Goal: Contribute content: Contribute content

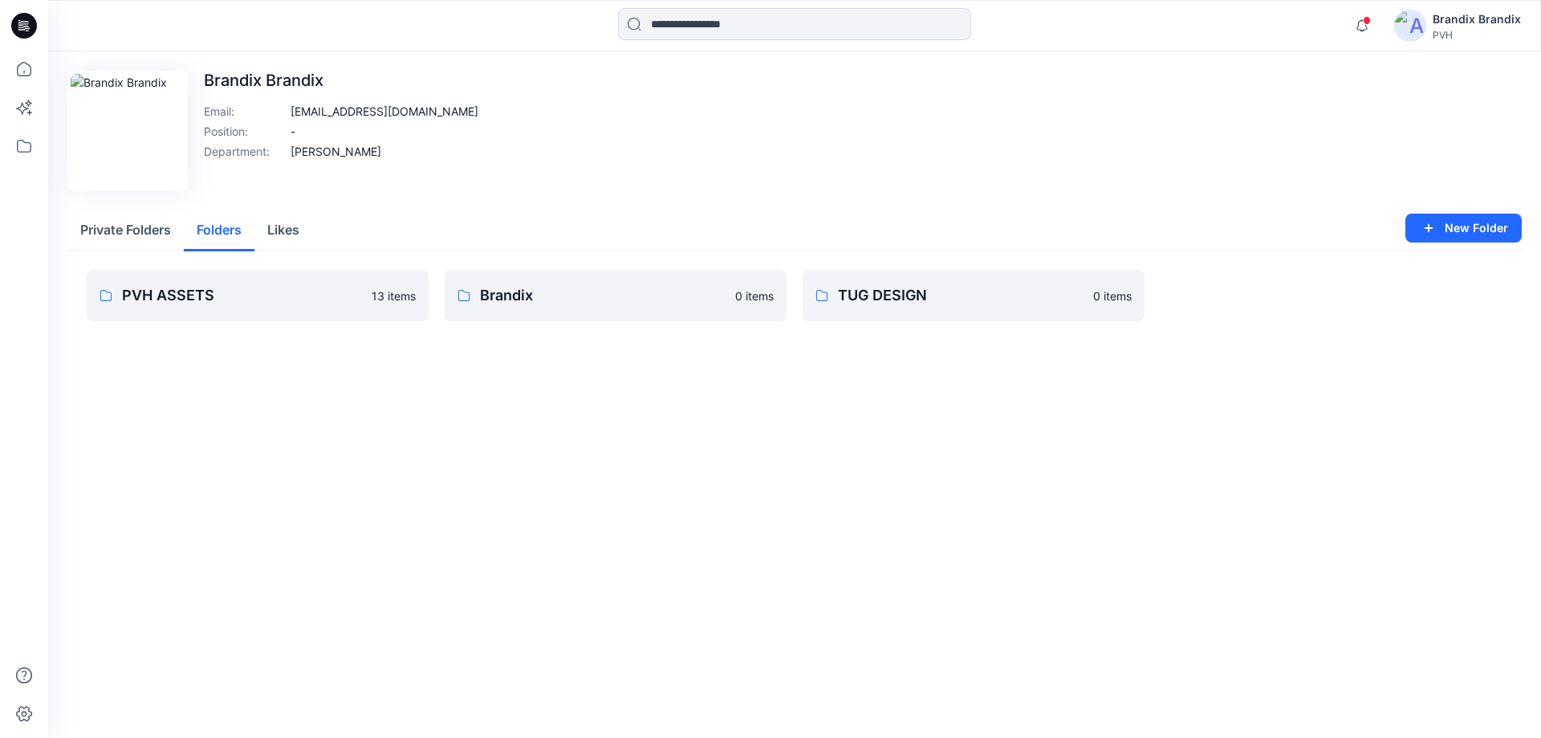
click at [194, 246] on button "Folders" at bounding box center [219, 230] width 71 height 41
click at [299, 299] on p "PVH ASSETS" at bounding box center [242, 295] width 240 height 22
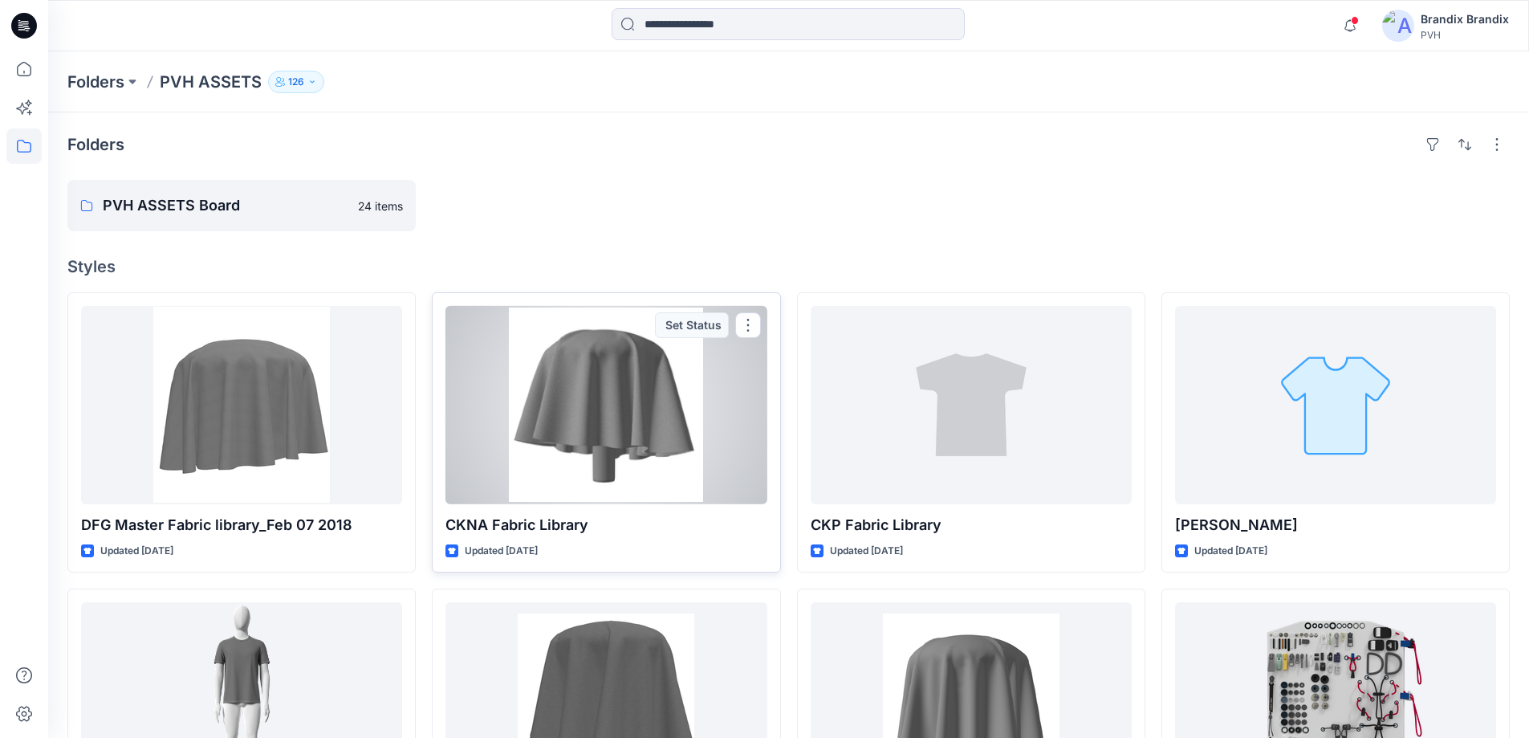
click at [514, 492] on div at bounding box center [605, 405] width 321 height 198
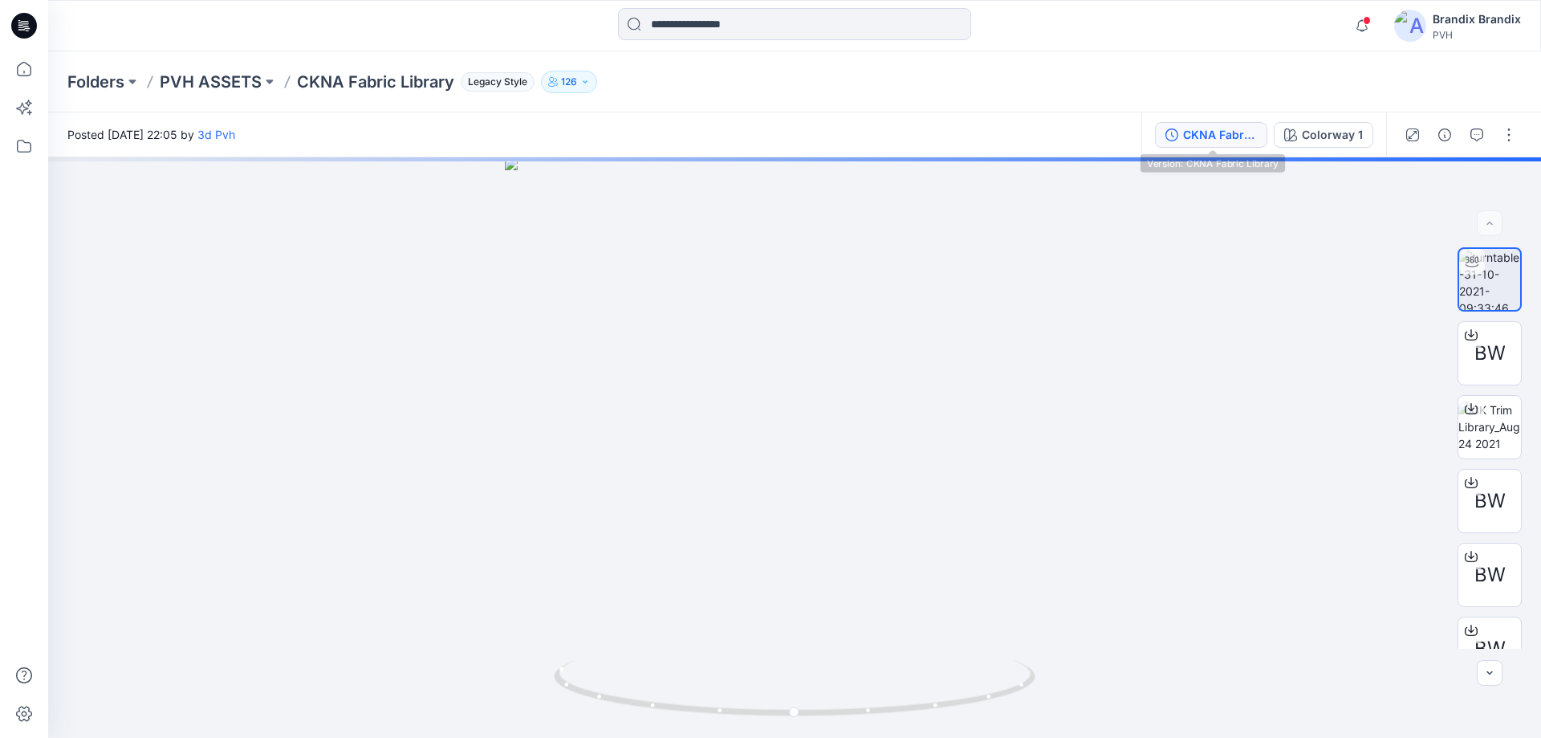
click at [1214, 136] on div "CKNA Fabric Library" at bounding box center [1220, 135] width 74 height 18
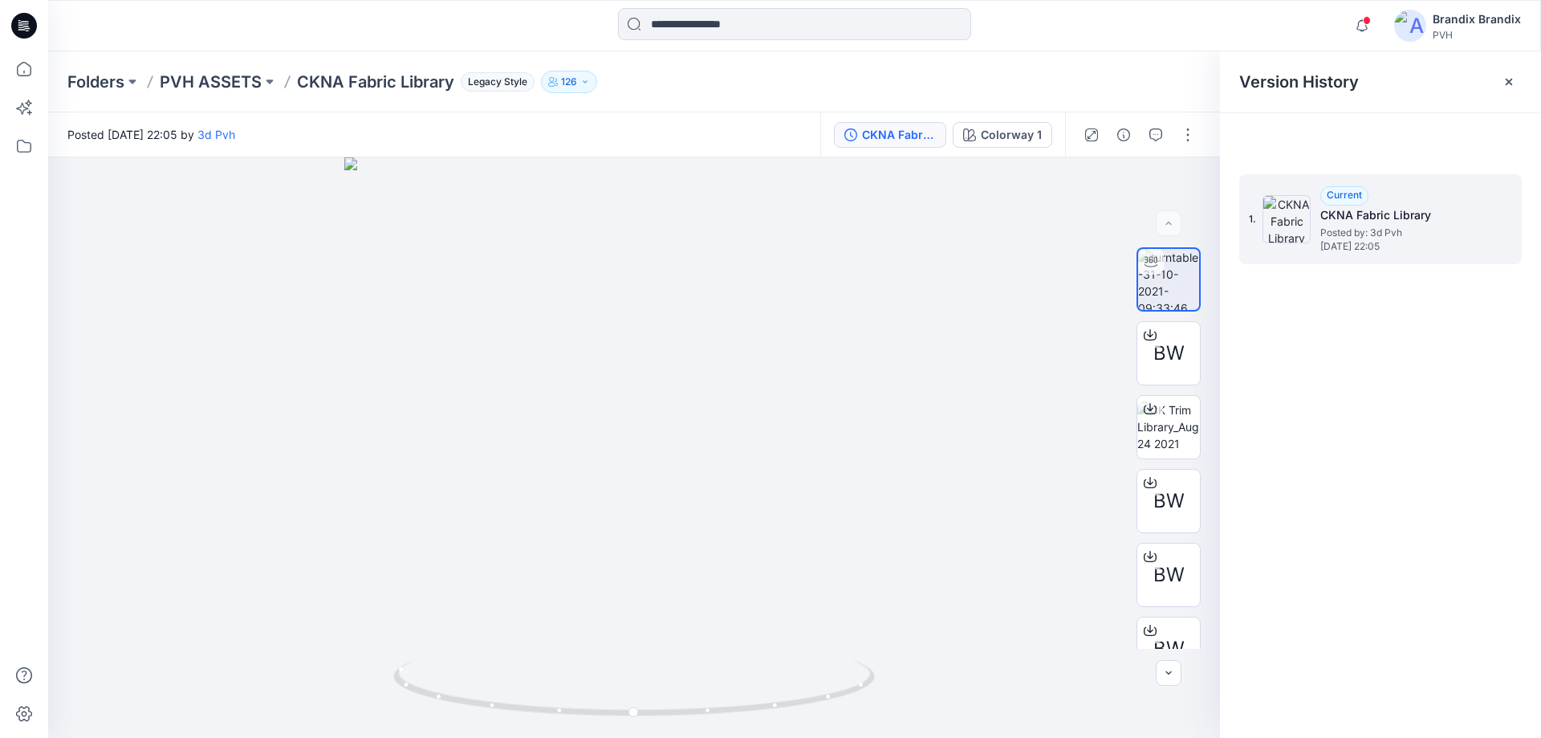
click at [1420, 230] on span "Posted by: 3d Pvh" at bounding box center [1400, 233] width 161 height 16
click at [1419, 217] on h5 "CKNA Fabric Library" at bounding box center [1400, 214] width 161 height 19
drag, startPoint x: 1419, startPoint y: 215, endPoint x: 1447, endPoint y: 220, distance: 28.5
click at [1447, 220] on h5 "CKNA Fabric Library" at bounding box center [1400, 214] width 161 height 19
click at [1474, 212] on h5 "CKNA Fabric Library" at bounding box center [1400, 214] width 161 height 19
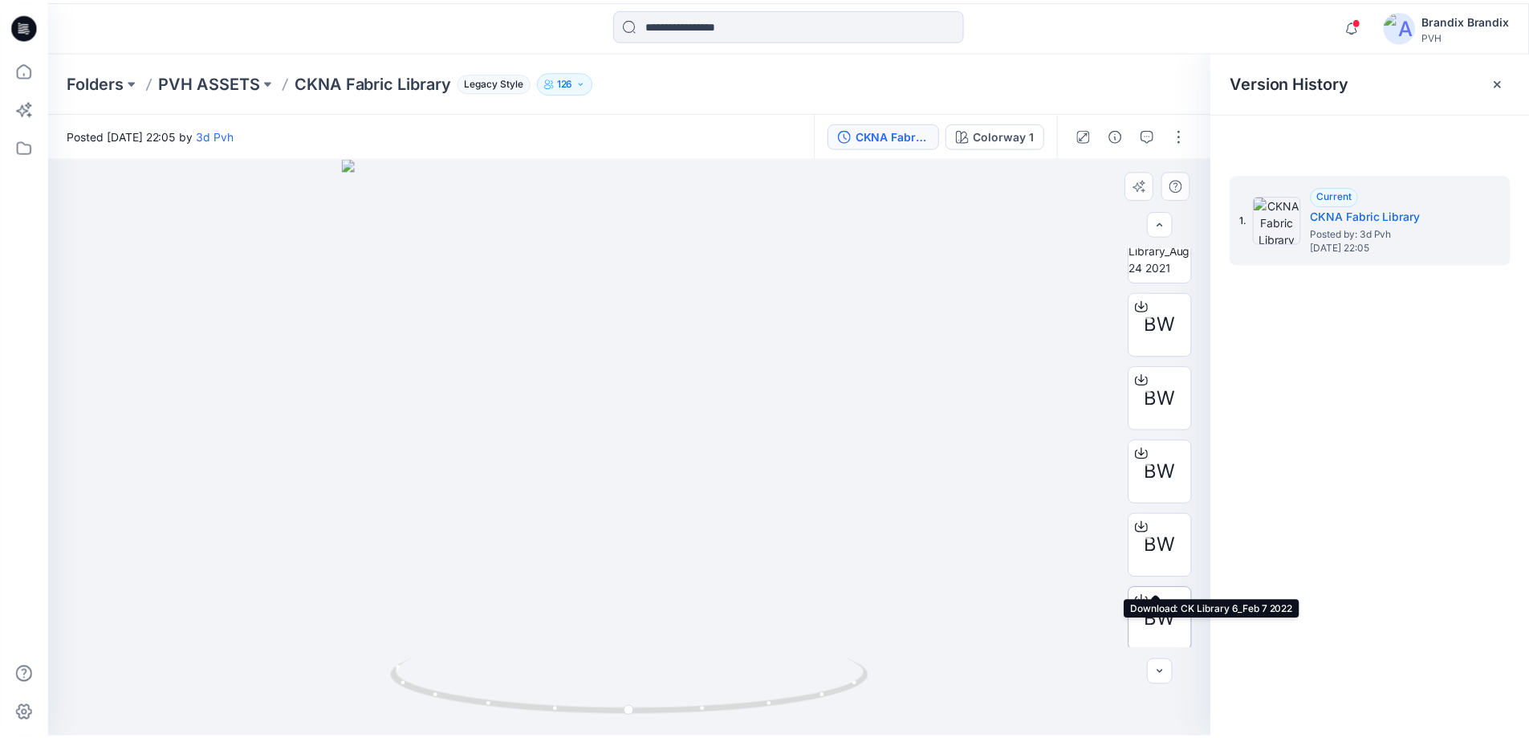
scroll to position [180, 0]
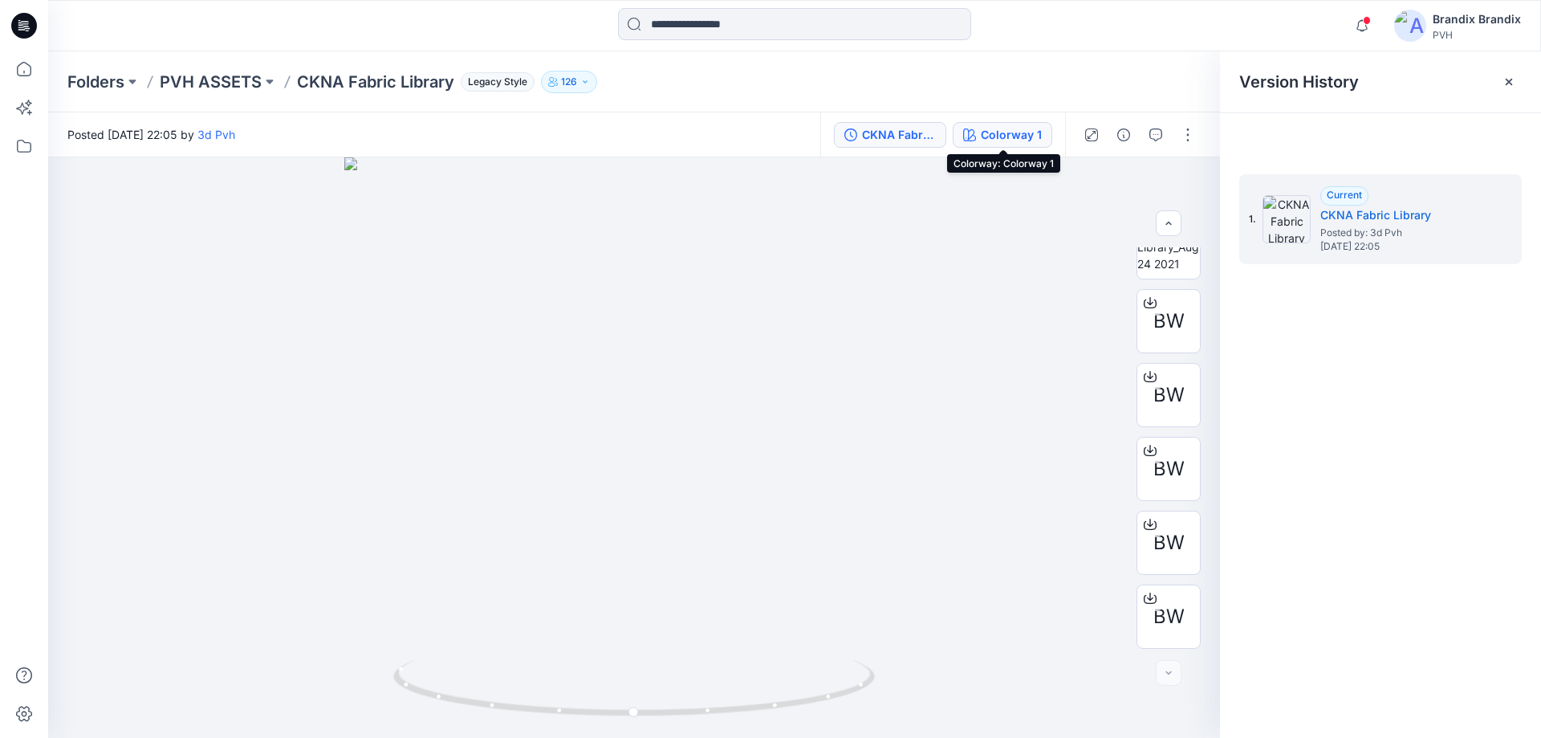
click at [1043, 136] on button "Colorway 1" at bounding box center [1003, 135] width 100 height 26
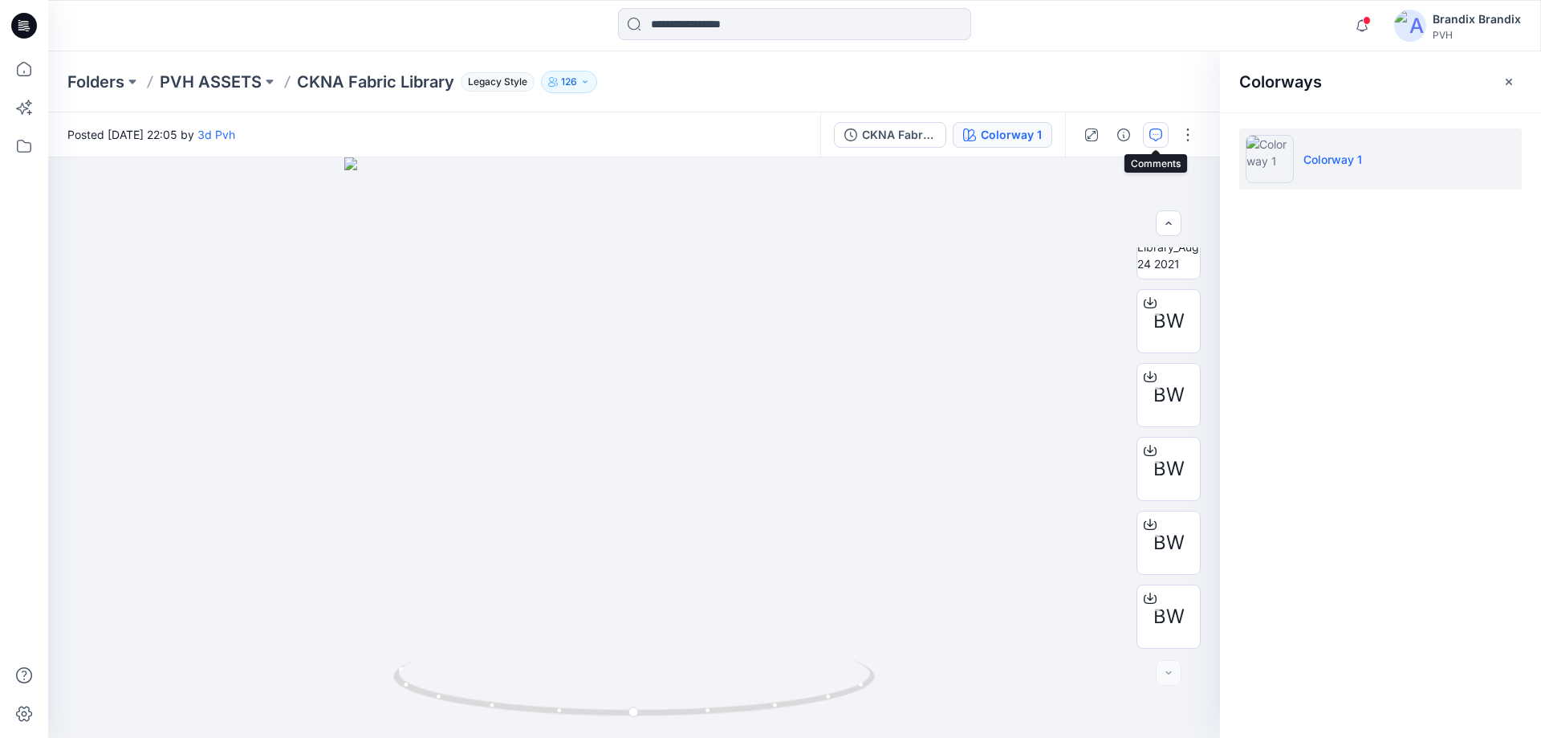
click at [1146, 136] on button "button" at bounding box center [1156, 135] width 26 height 26
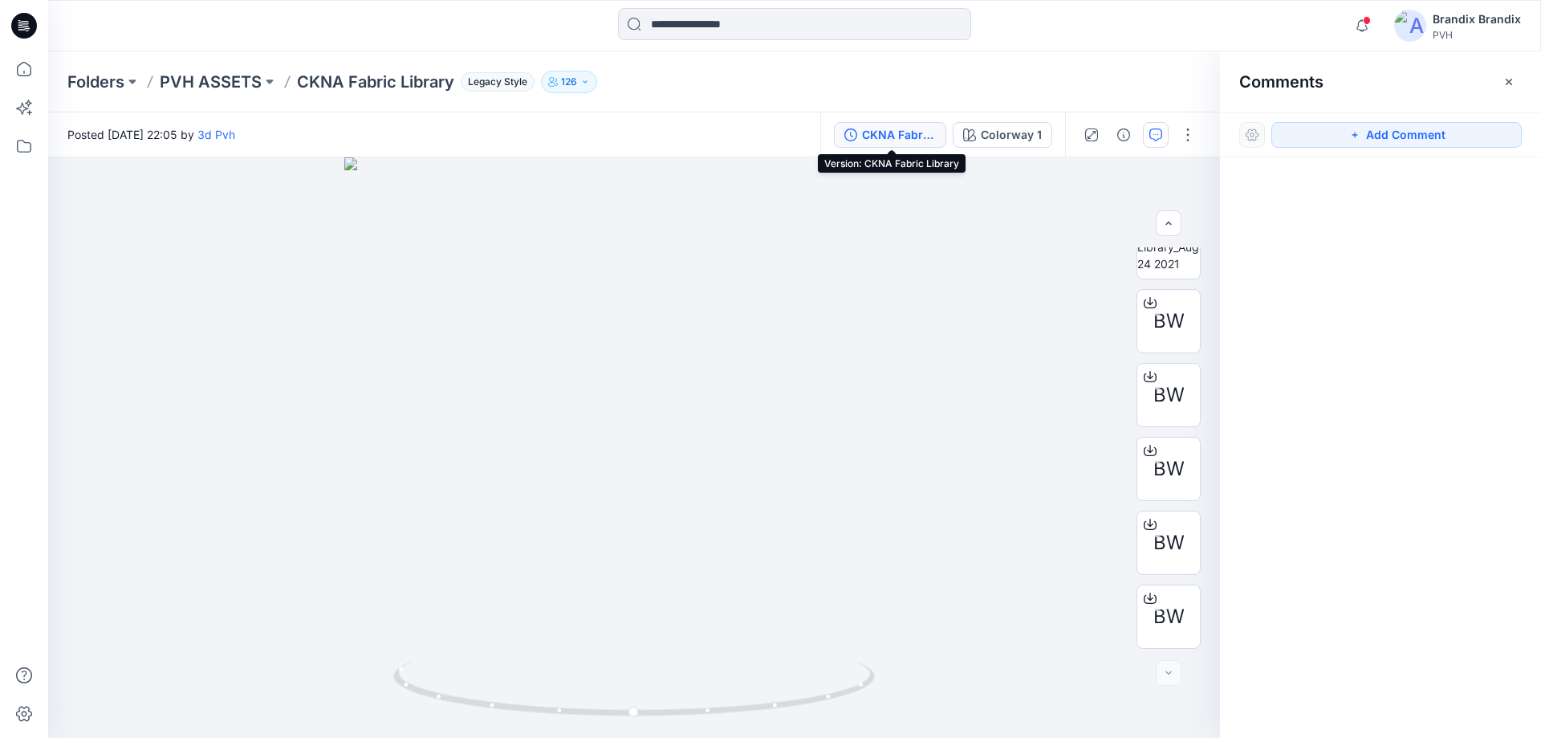
click at [917, 140] on div "CKNA Fabric Library" at bounding box center [899, 135] width 74 height 18
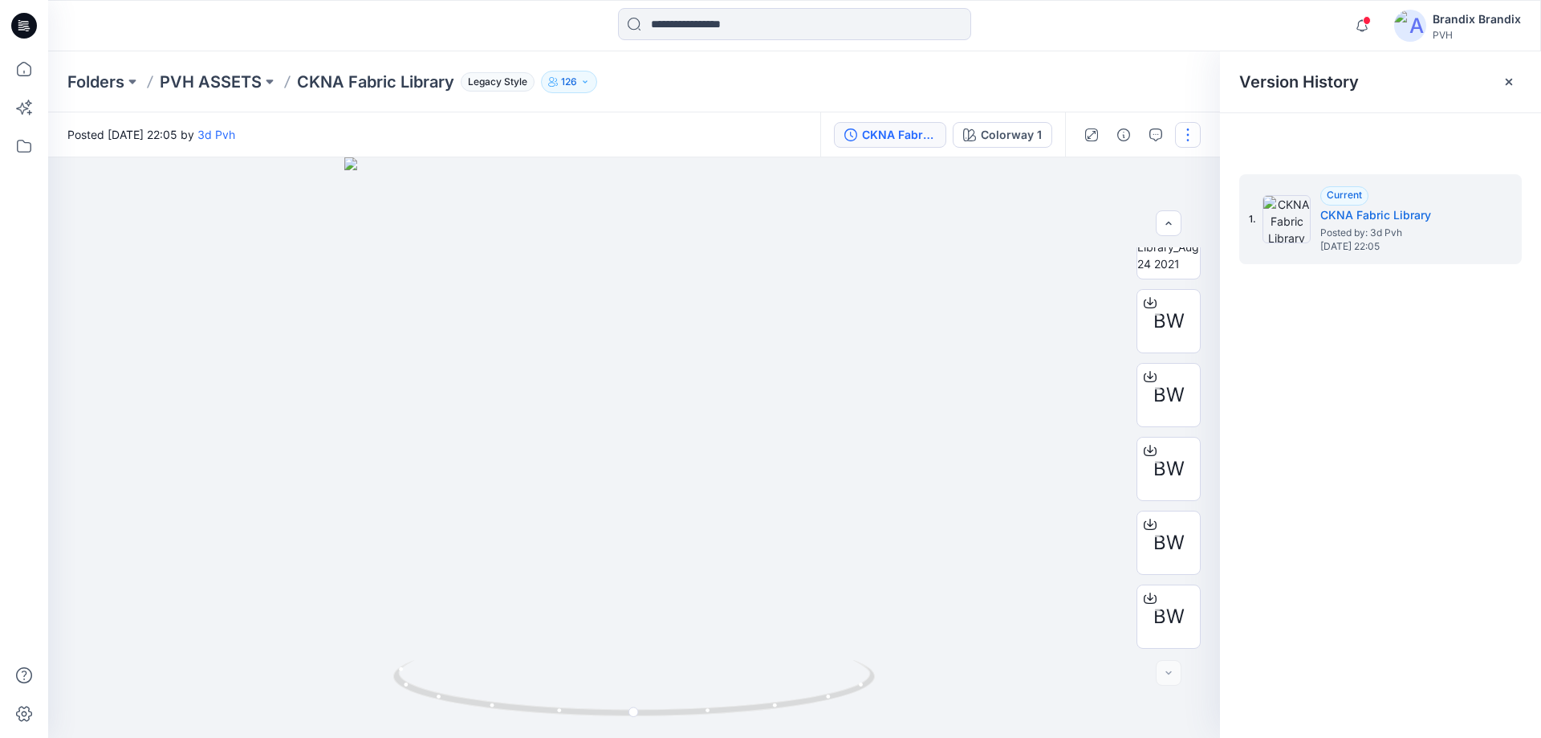
click at [1186, 134] on button "button" at bounding box center [1188, 135] width 26 height 26
click at [1437, 234] on span "Posted by: 3d Pvh" at bounding box center [1400, 233] width 161 height 16
click at [1348, 201] on div "Current" at bounding box center [1344, 195] width 48 height 19
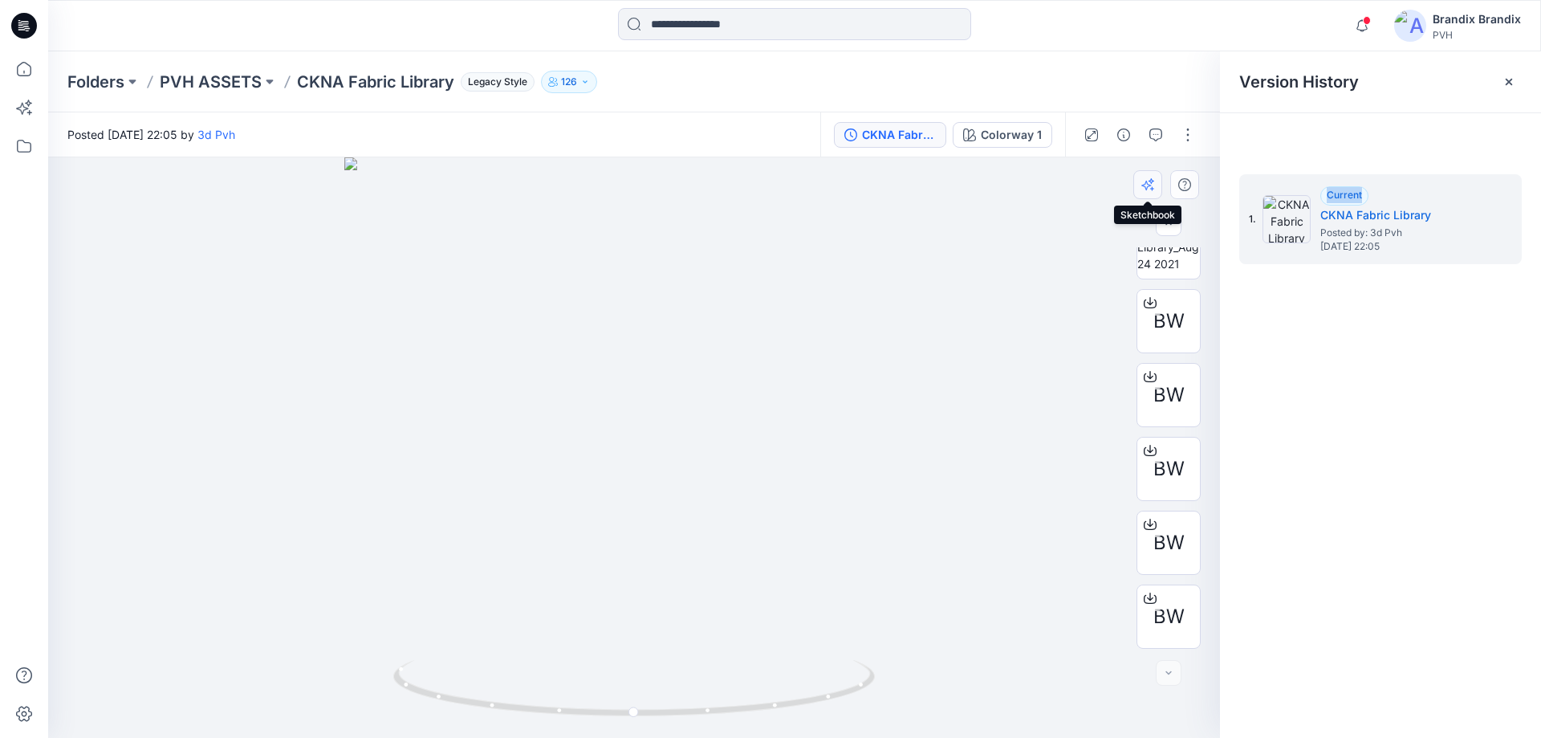
click at [1154, 195] on button "button" at bounding box center [1147, 184] width 29 height 29
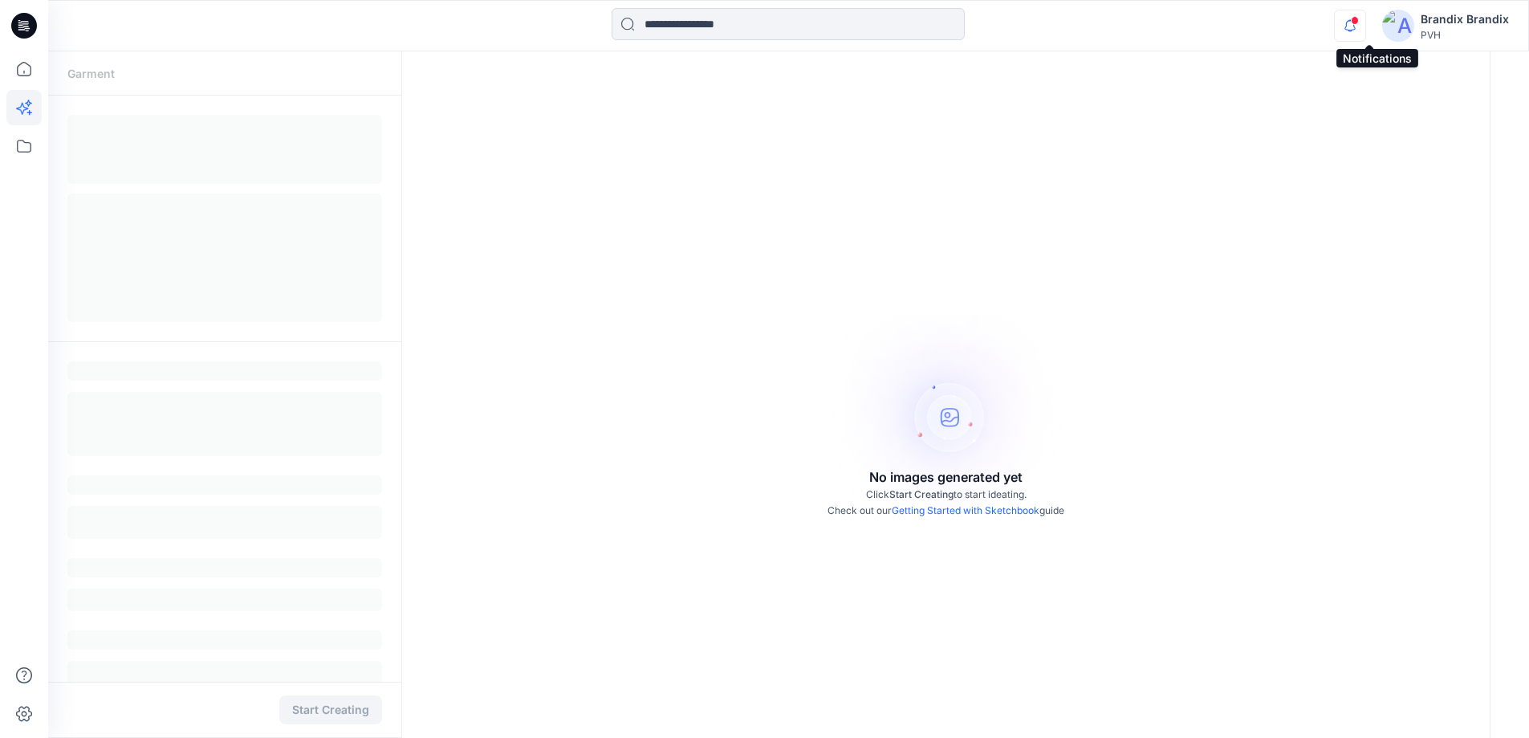
click at [1371, 26] on div "Notifications Your style WMUS- AW-TANK-N1-3D is ready [DATE] 06:34 Your style W…" at bounding box center [1421, 25] width 175 height 35
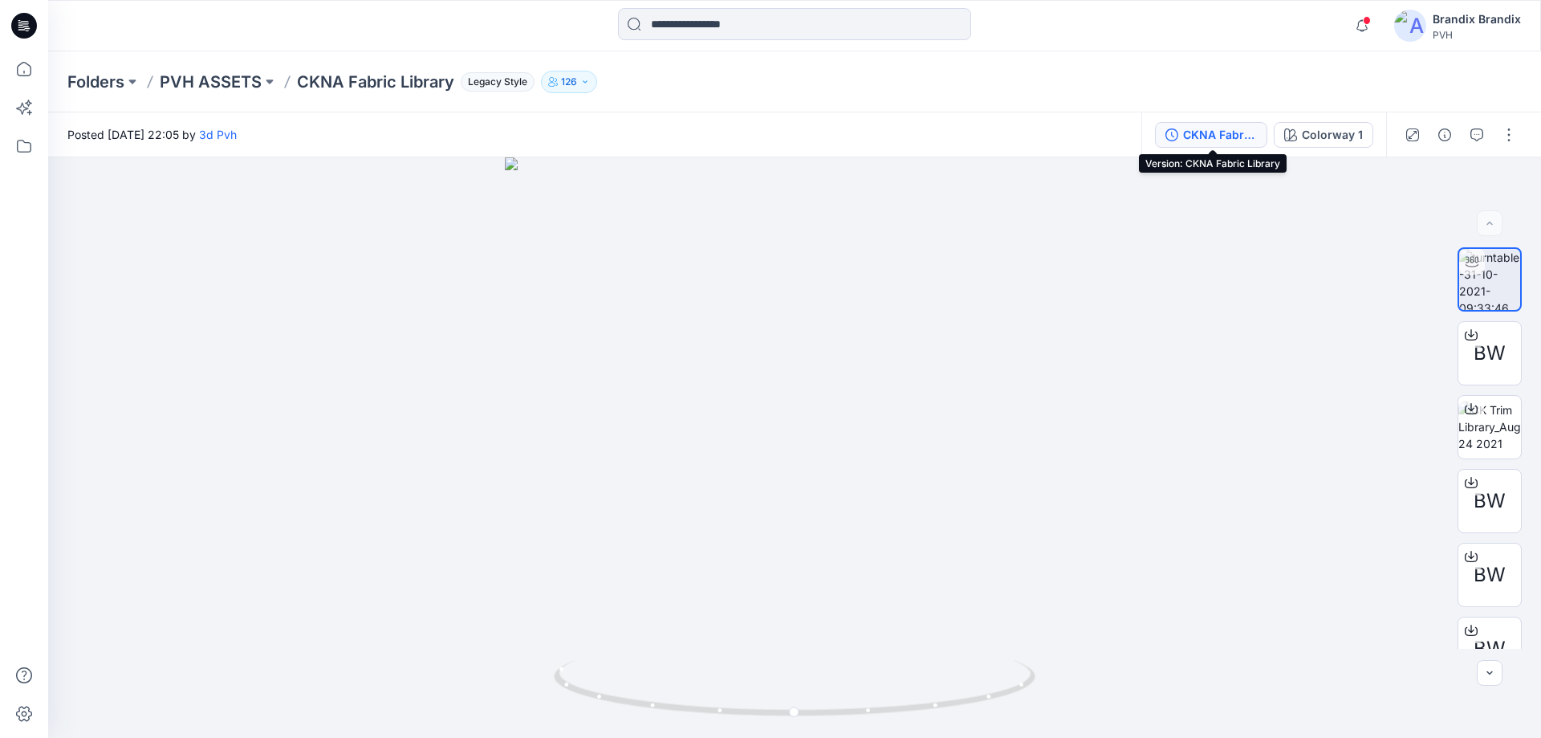
click at [1241, 139] on div "CKNA Fabric Library" at bounding box center [1220, 135] width 74 height 18
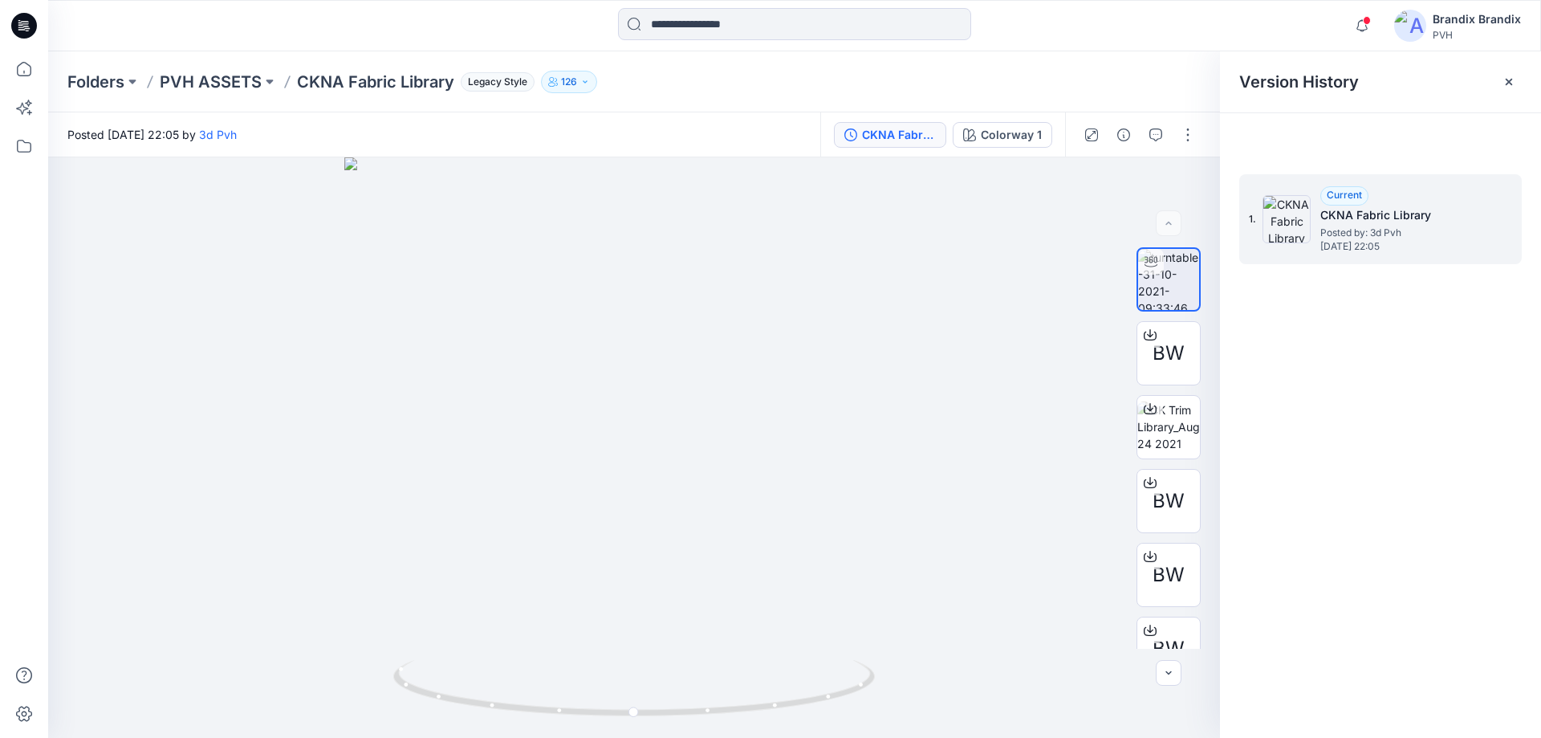
click at [1415, 229] on span "Posted by: 3d Pvh" at bounding box center [1400, 233] width 161 height 16
drag, startPoint x: 1361, startPoint y: 223, endPoint x: 1360, endPoint y: 213, distance: 10.6
click at [1360, 222] on h5 "CKNA Fabric Library" at bounding box center [1400, 214] width 161 height 19
click at [1356, 200] on div "Current" at bounding box center [1344, 195] width 48 height 19
click at [1352, 195] on span "Current" at bounding box center [1344, 195] width 35 height 12
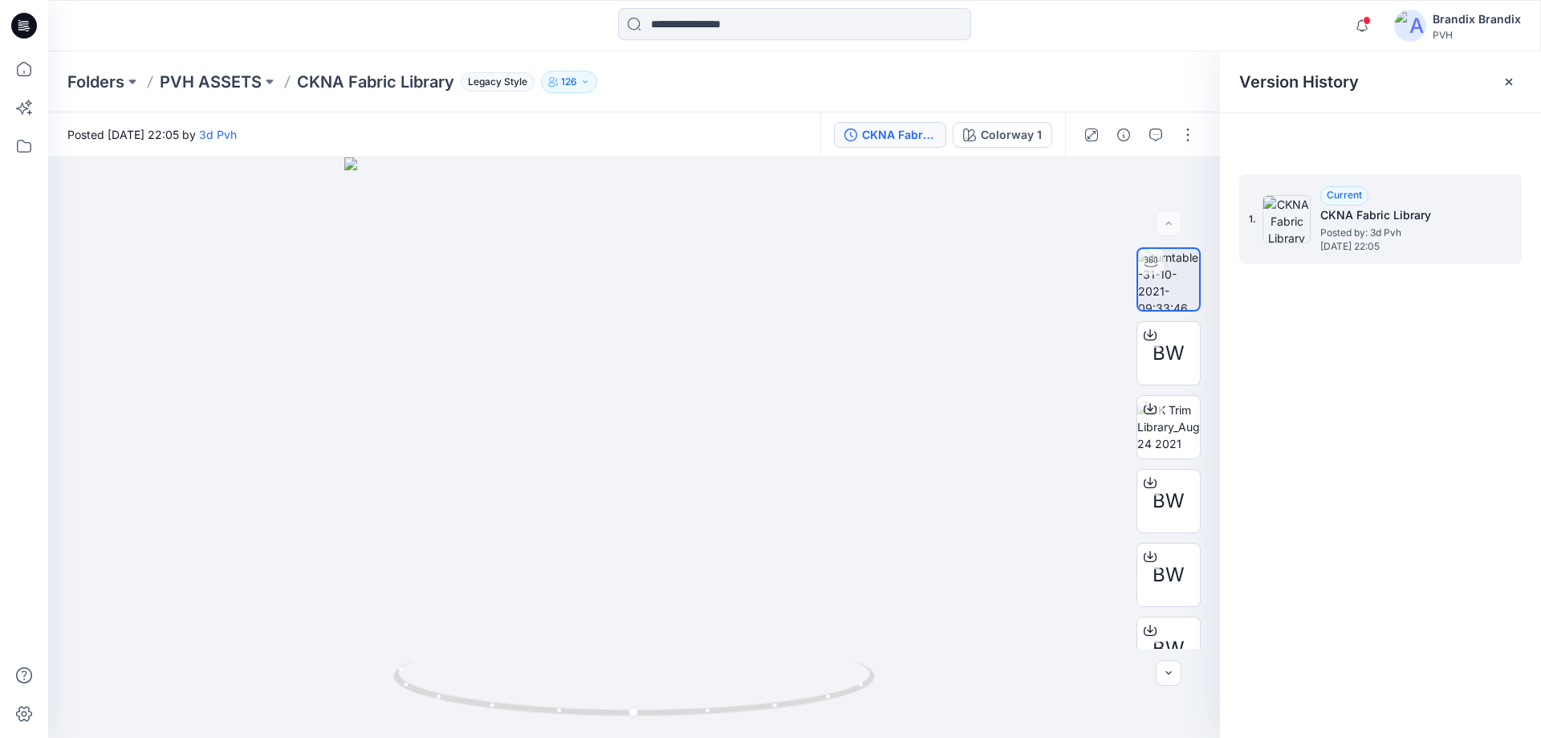
click at [1283, 218] on img at bounding box center [1286, 219] width 48 height 48
click at [1401, 206] on h5 "CKNA Fabric Library" at bounding box center [1400, 214] width 161 height 19
drag, startPoint x: 1241, startPoint y: 226, endPoint x: 203, endPoint y: 82, distance: 1047.8
click at [203, 82] on p "PVH ASSETS" at bounding box center [211, 82] width 102 height 22
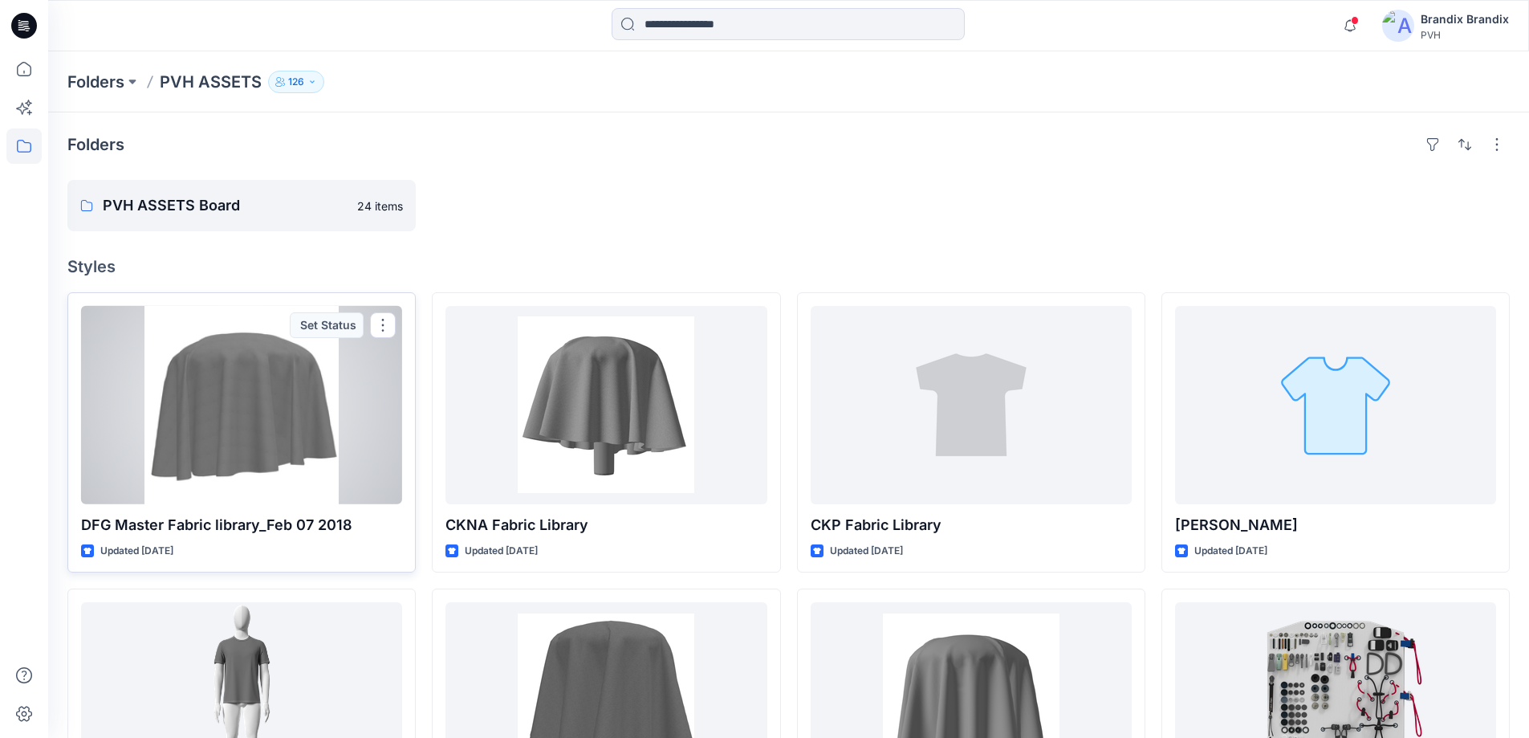
click at [201, 482] on div at bounding box center [241, 405] width 321 height 198
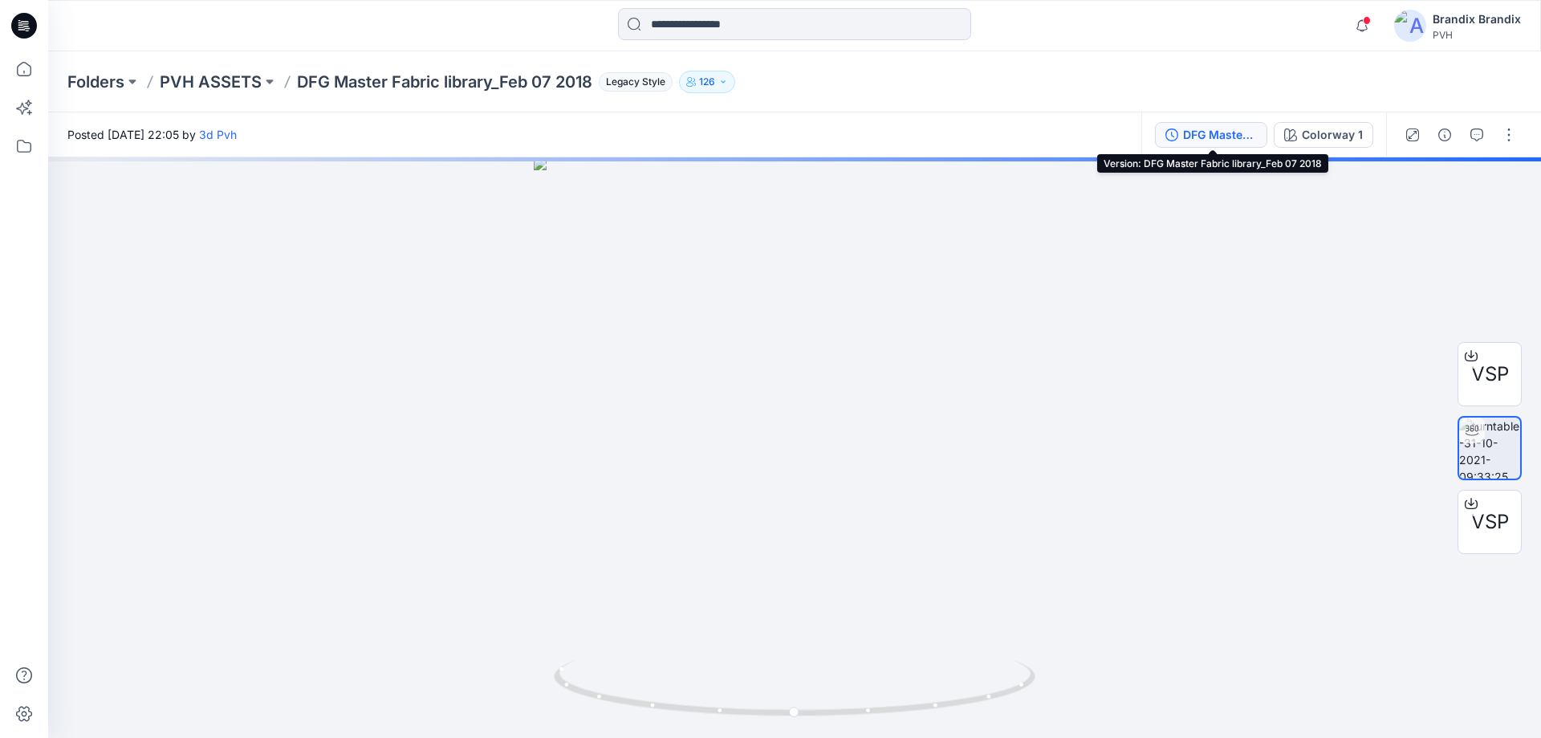
click at [1218, 139] on div "DFG Master Fabric library_Feb 07 2018" at bounding box center [1220, 135] width 74 height 18
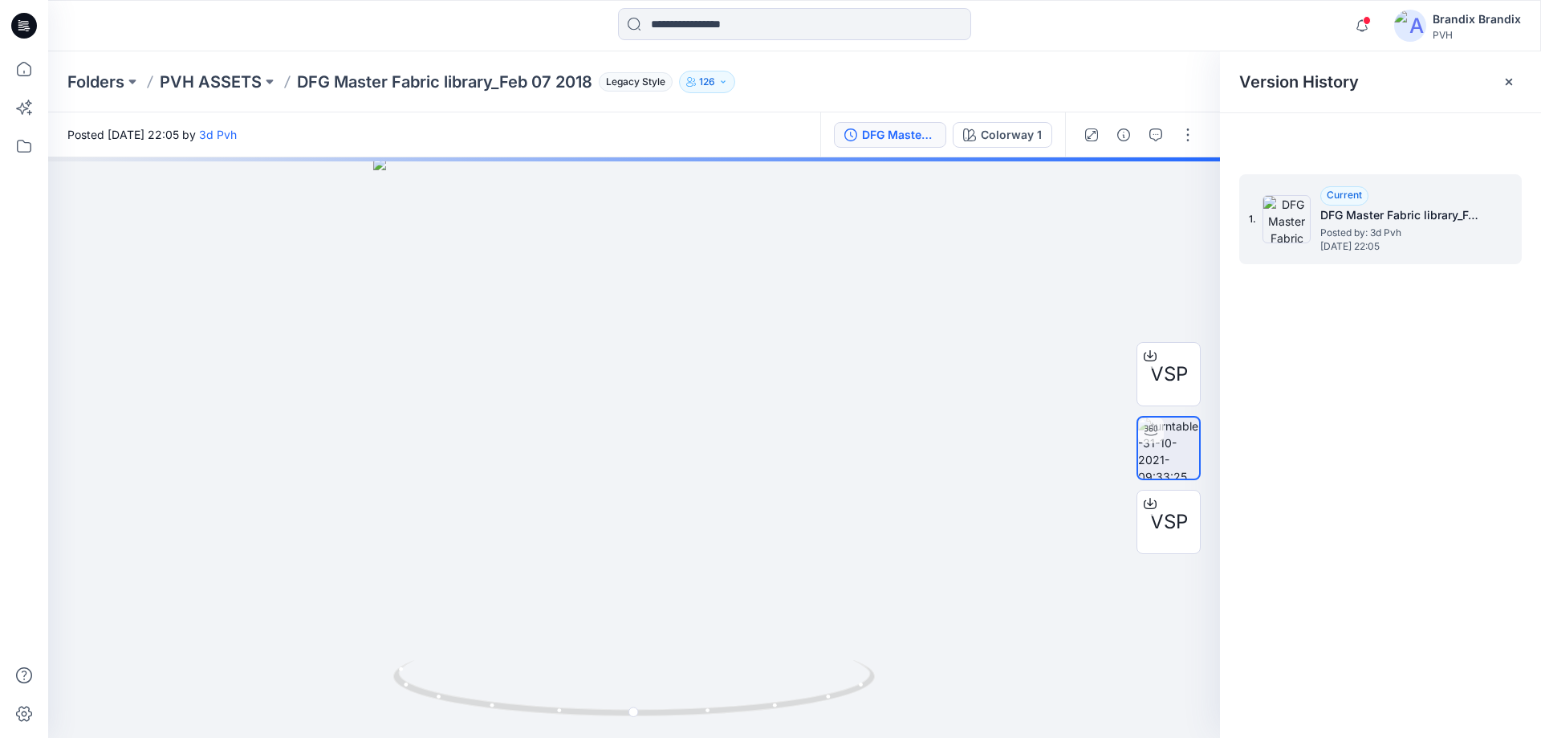
click at [1458, 213] on h5 "DFG Master Fabric library_Feb 07 2018" at bounding box center [1400, 214] width 161 height 19
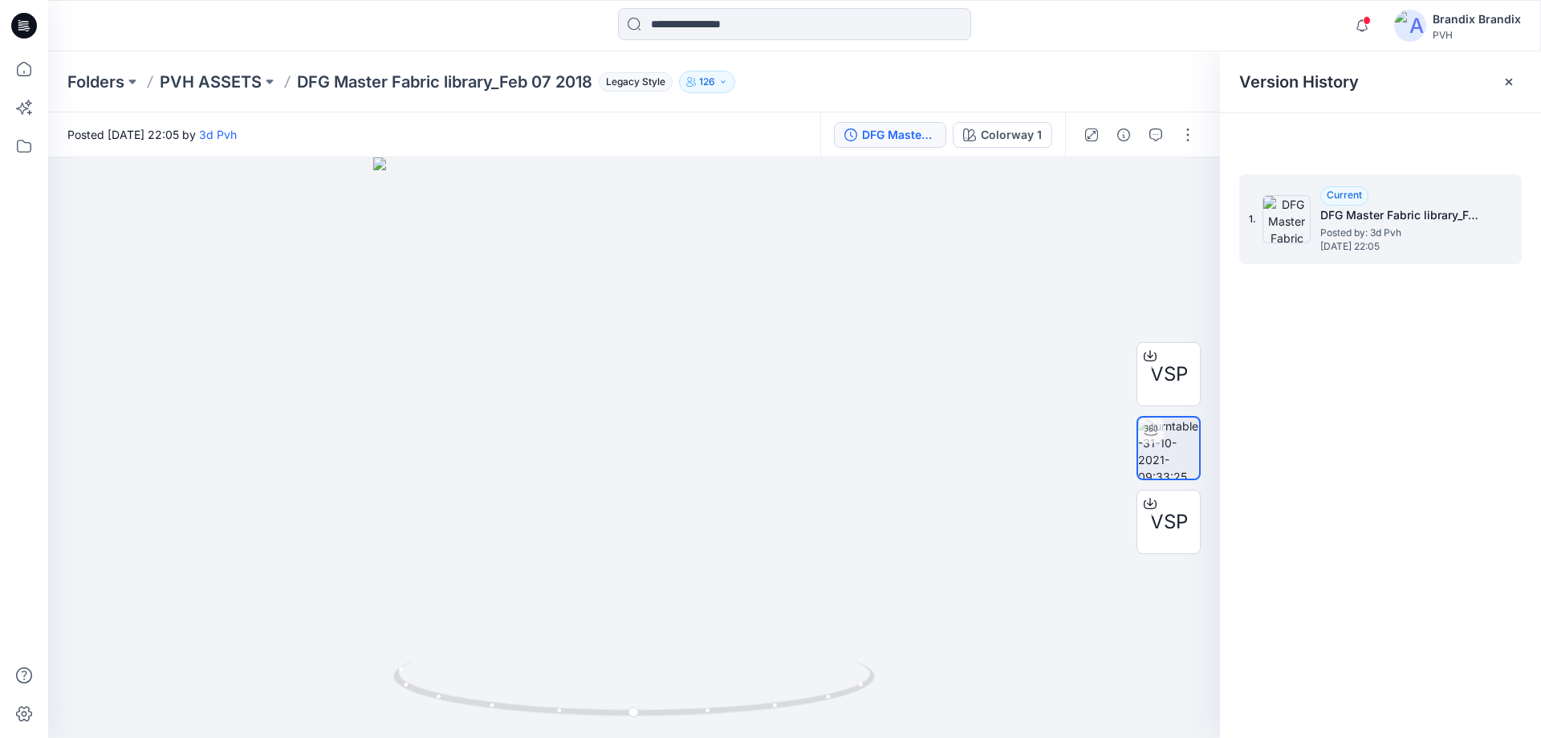
click at [1425, 228] on span "Posted by: 3d Pvh" at bounding box center [1400, 233] width 161 height 16
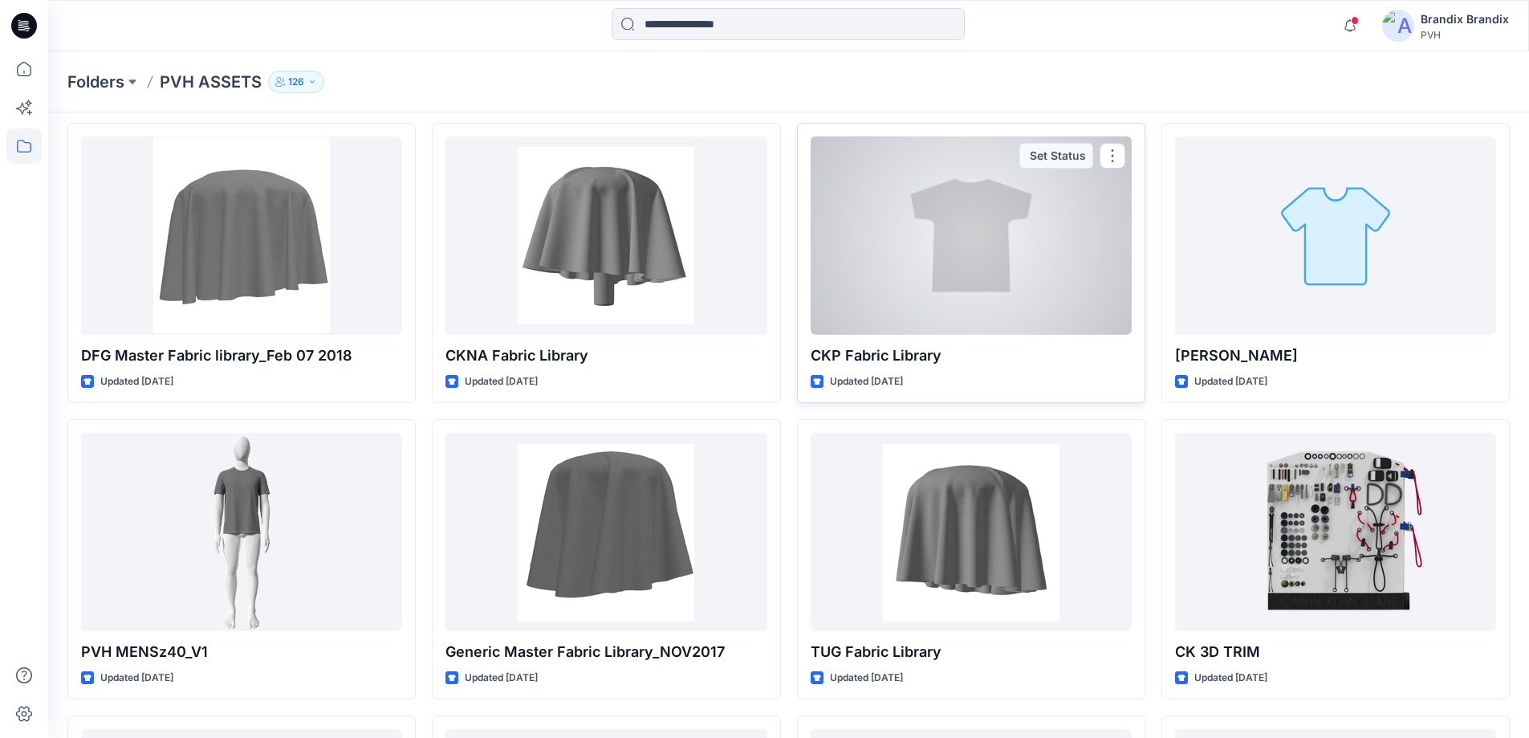
scroll to position [241, 0]
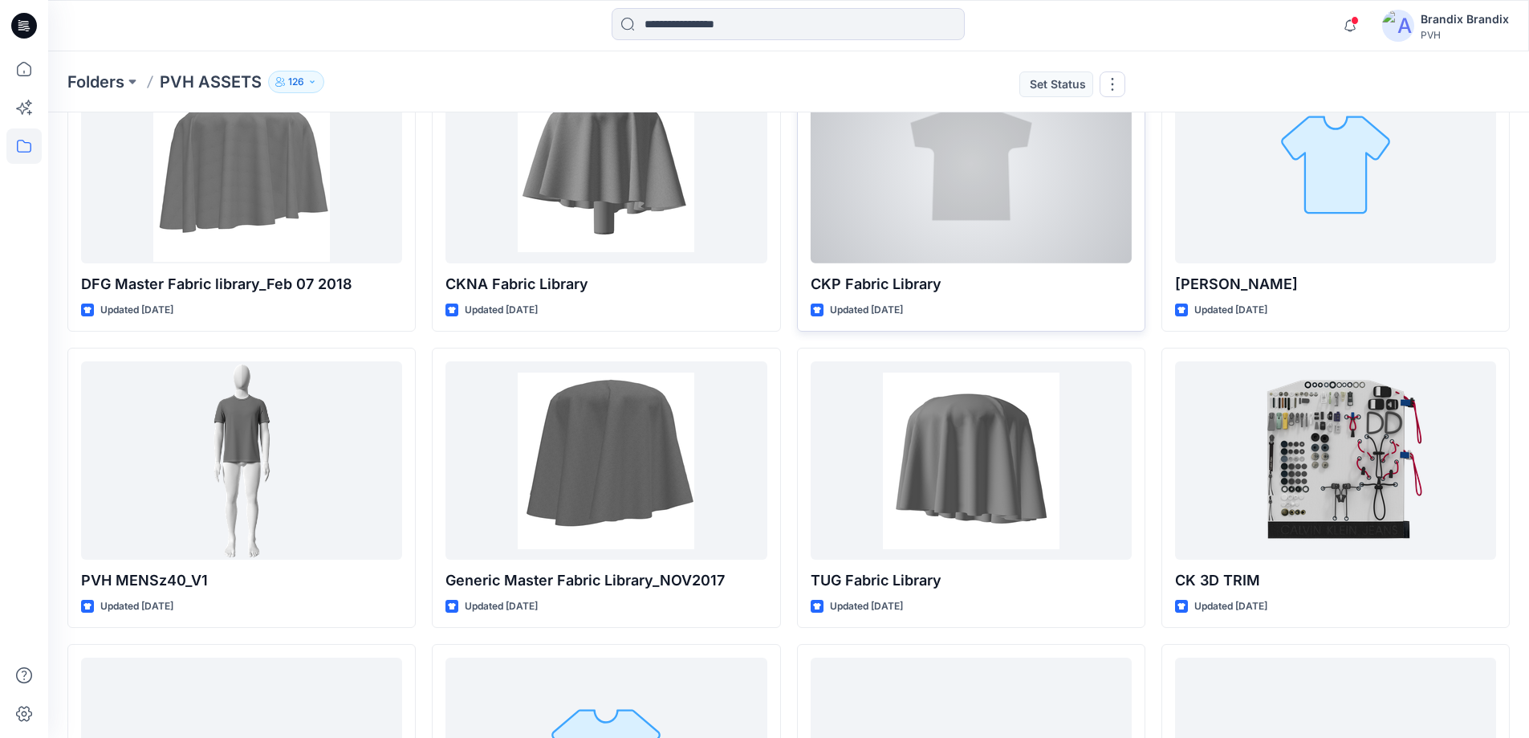
click at [945, 247] on div at bounding box center [971, 164] width 321 height 198
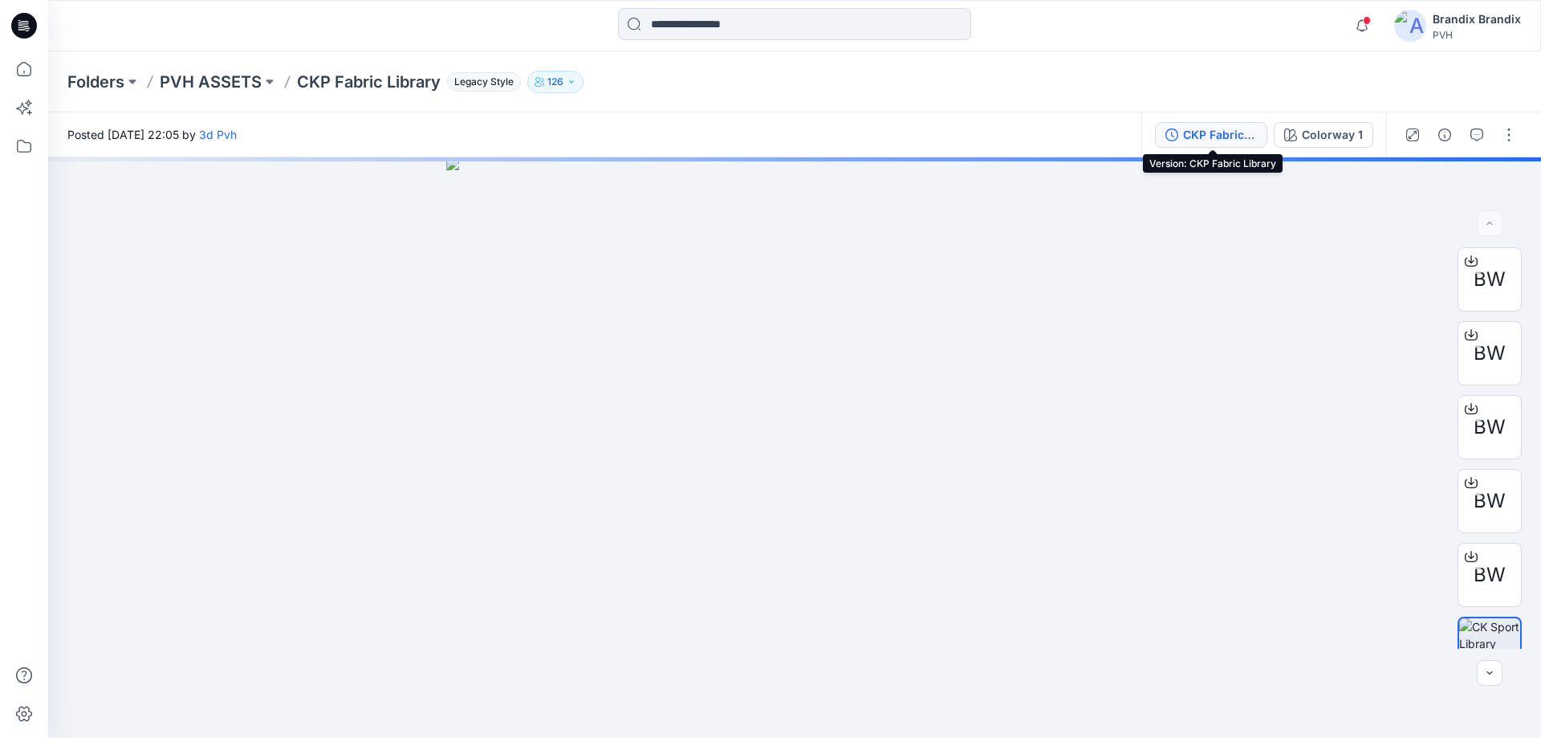
click at [1219, 138] on div "CKP Fabric Library" at bounding box center [1220, 135] width 74 height 18
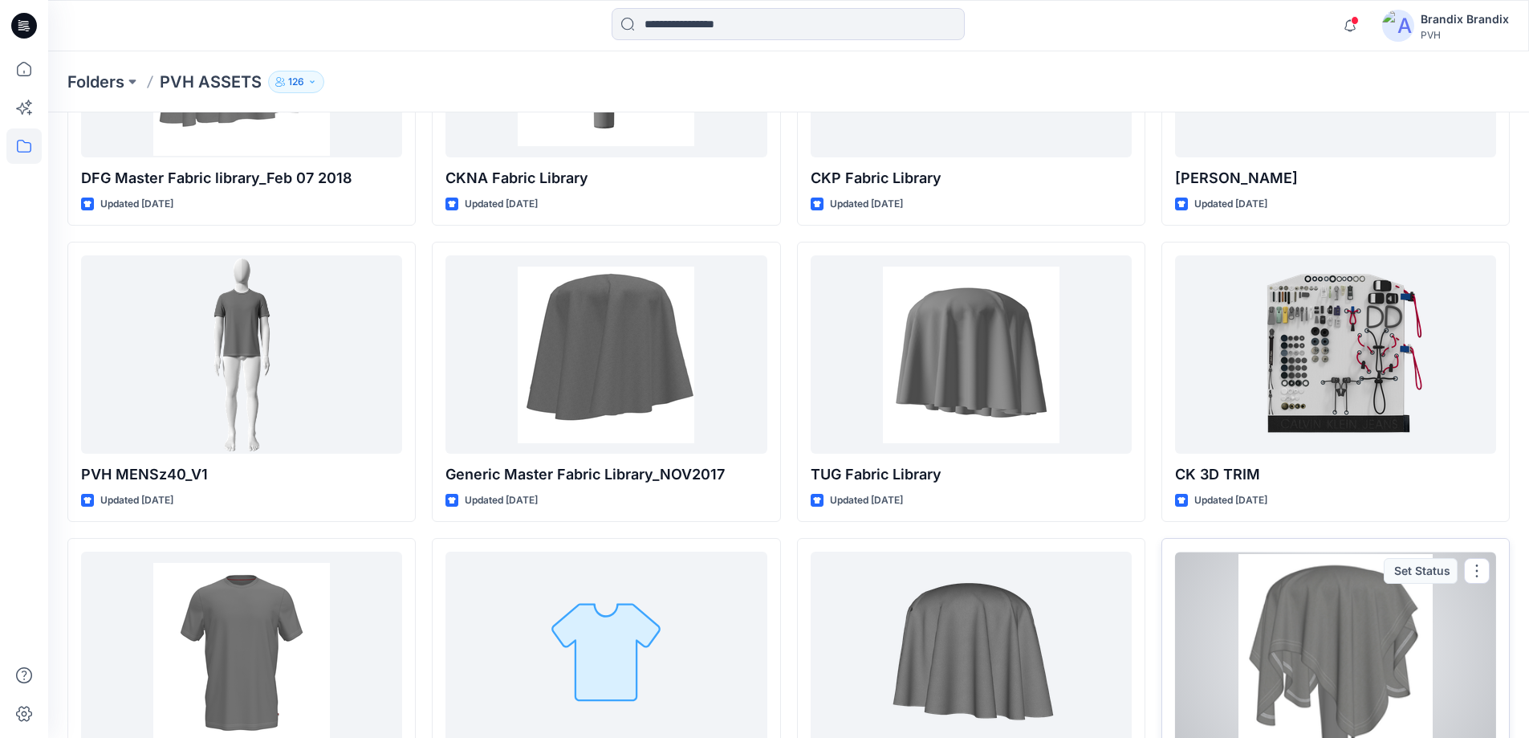
scroll to position [321, 0]
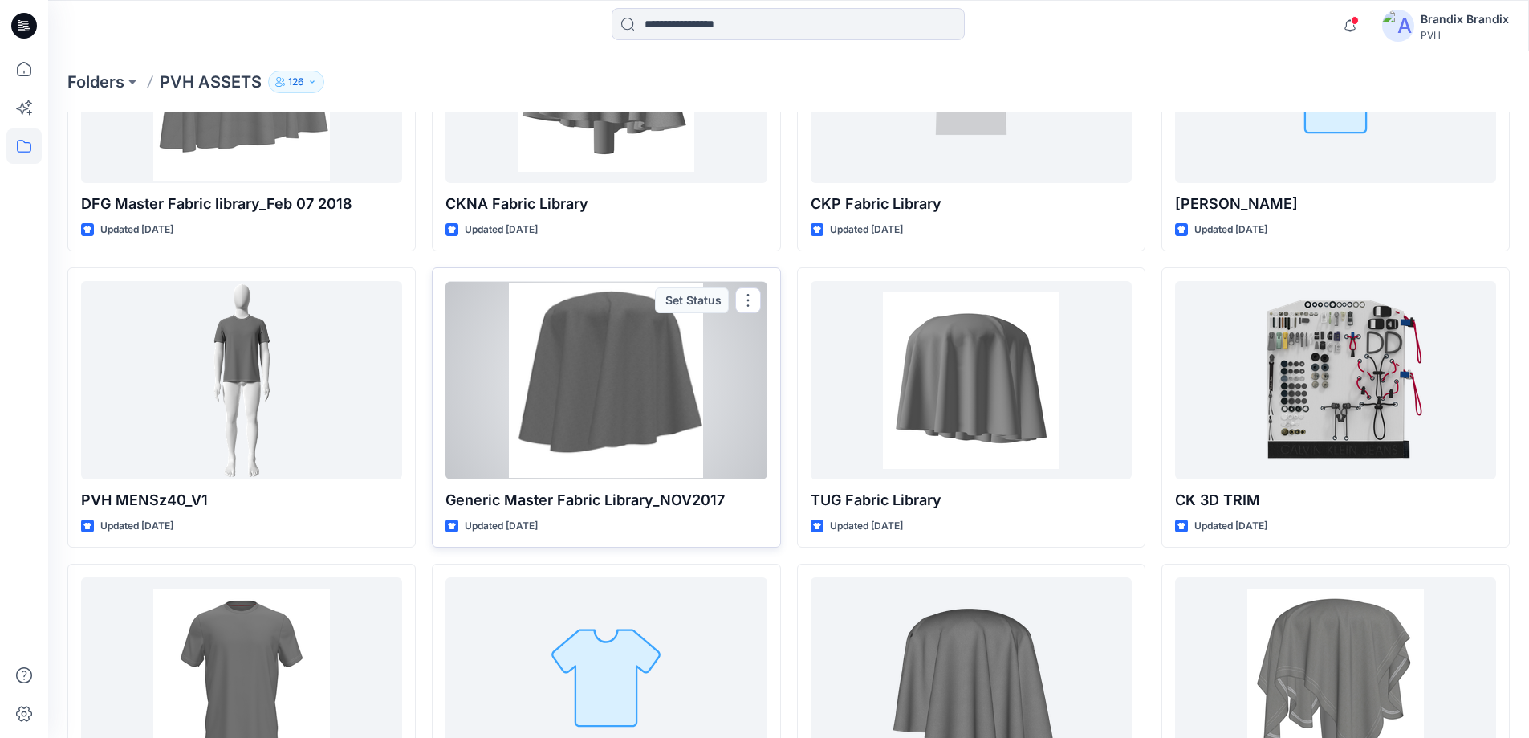
click at [652, 506] on p "Generic Master Fabric Library_NOV2017" at bounding box center [605, 500] width 321 height 22
click at [648, 393] on div at bounding box center [605, 380] width 321 height 198
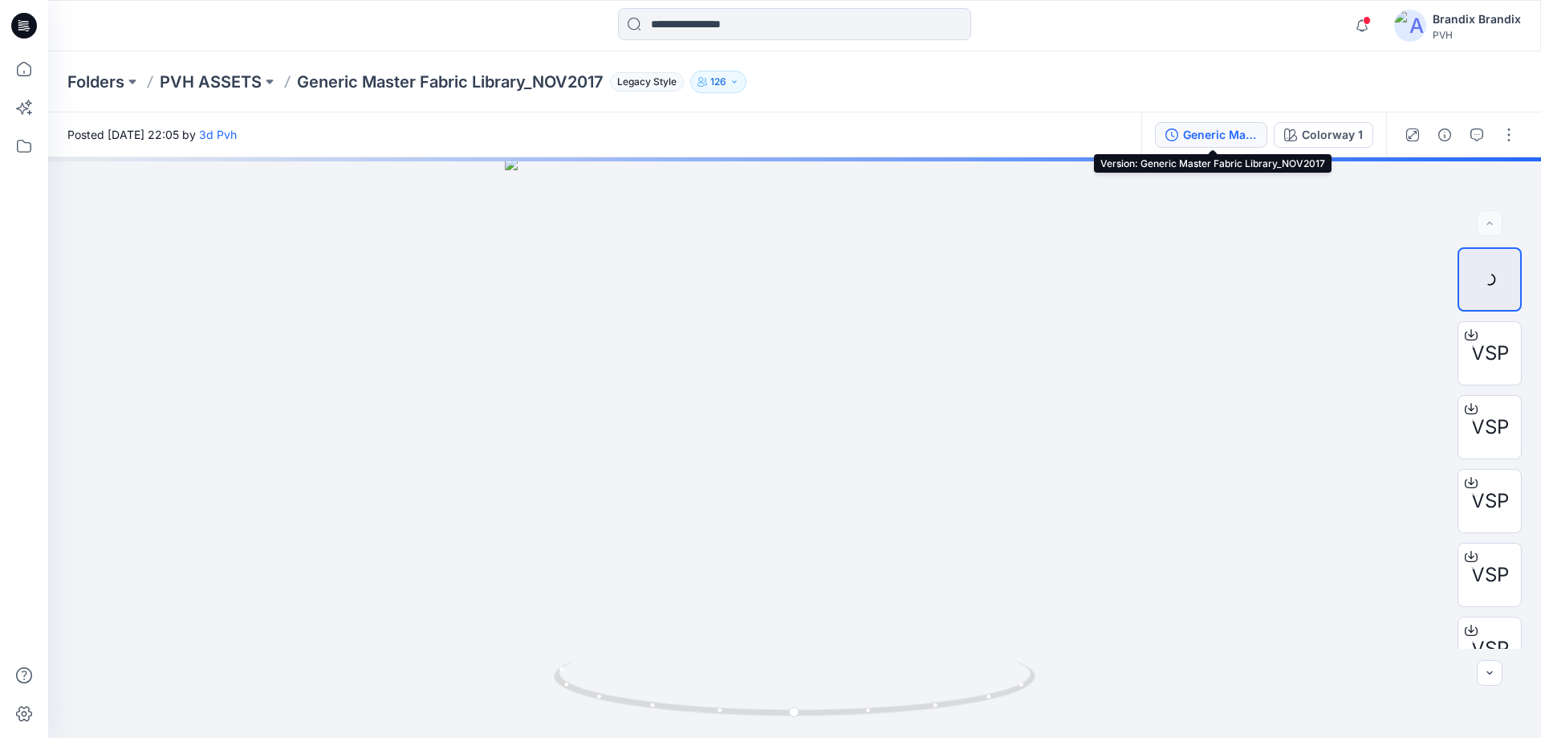
click at [1237, 137] on div "Generic Master Fabric Library_NOV2017" at bounding box center [1220, 135] width 74 height 18
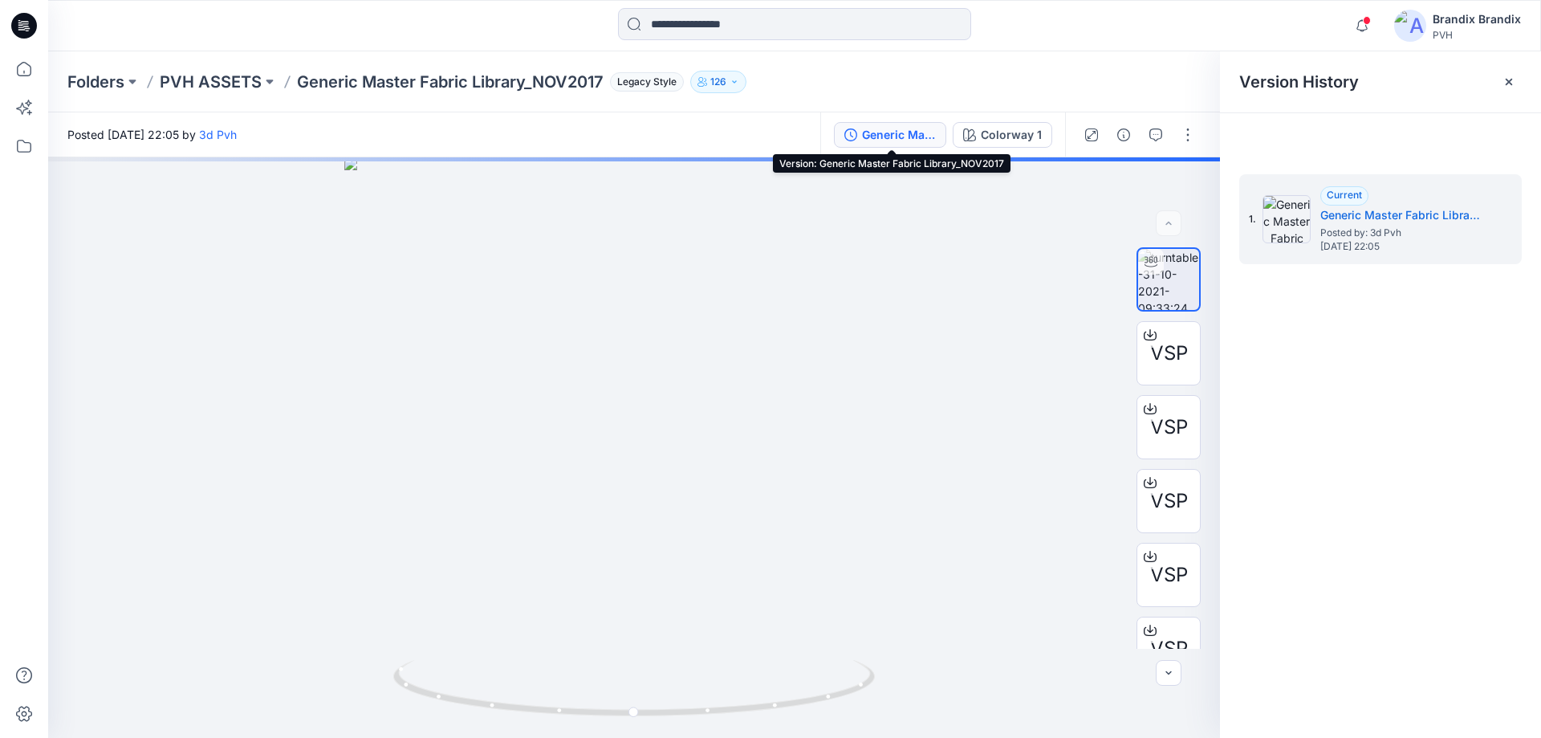
click at [894, 146] on button "Generic Master Fabric Library_NOV2017" at bounding box center [890, 135] width 112 height 26
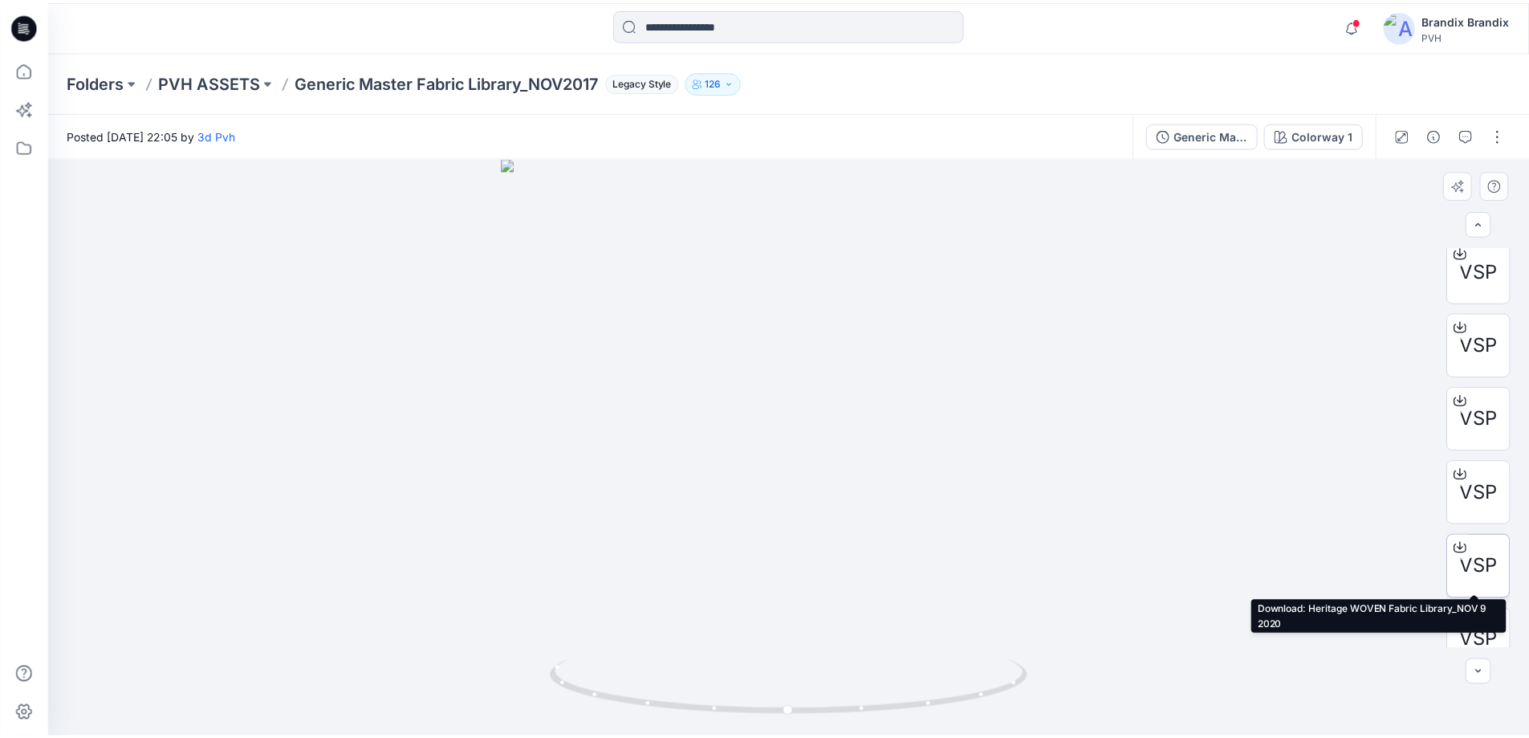
scroll to position [106, 0]
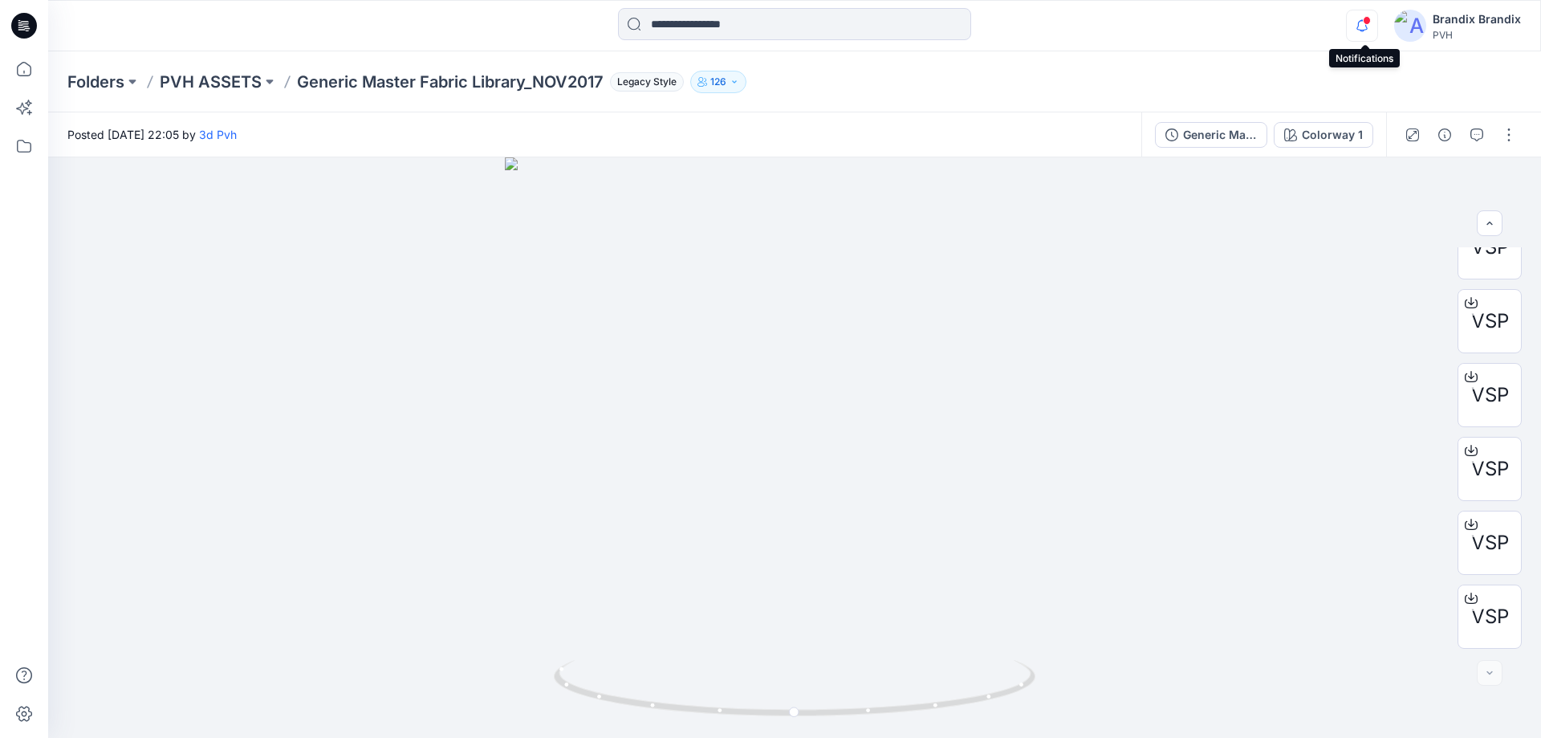
click at [1360, 35] on icon "button" at bounding box center [1362, 26] width 30 height 32
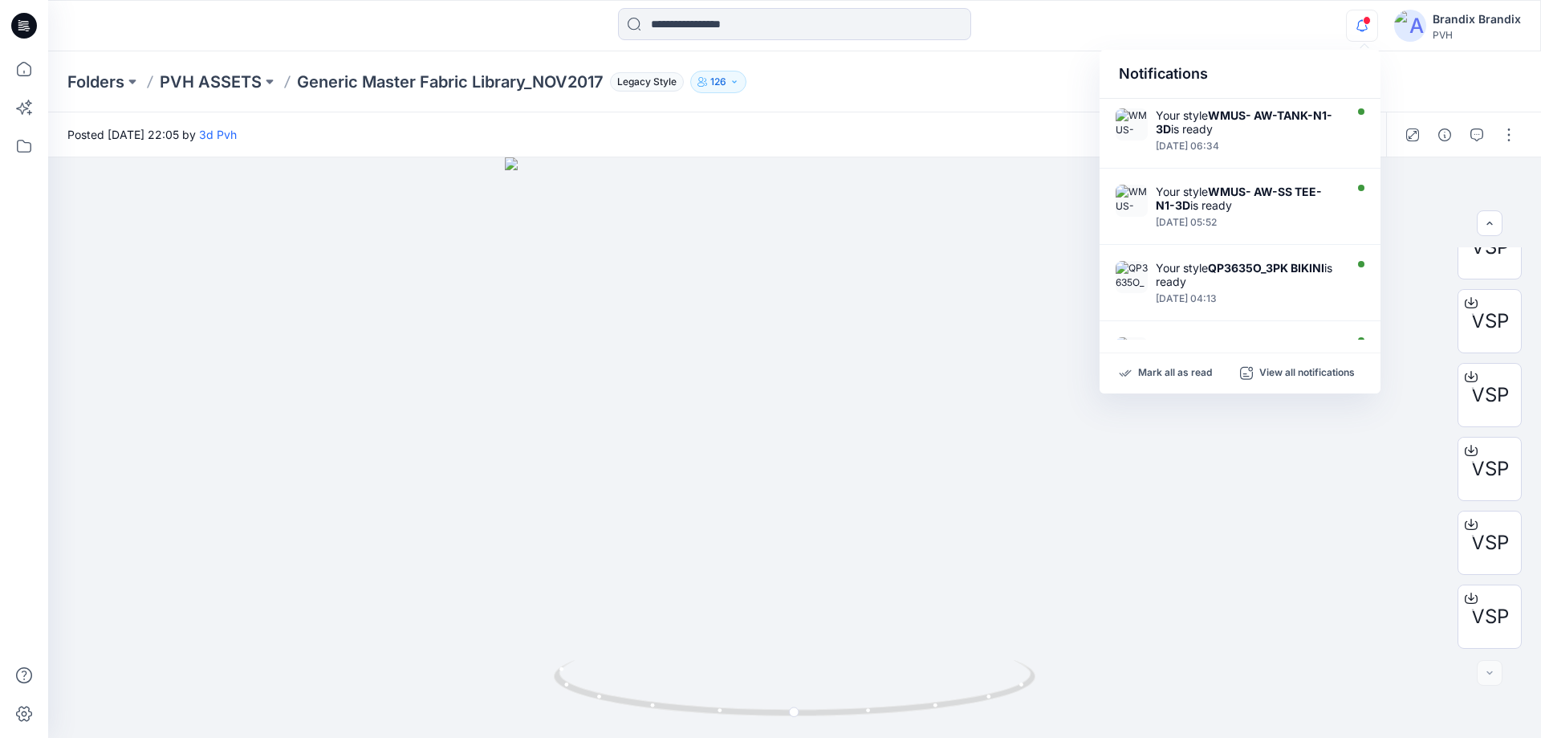
click at [1360, 35] on icon "button" at bounding box center [1362, 26] width 30 height 32
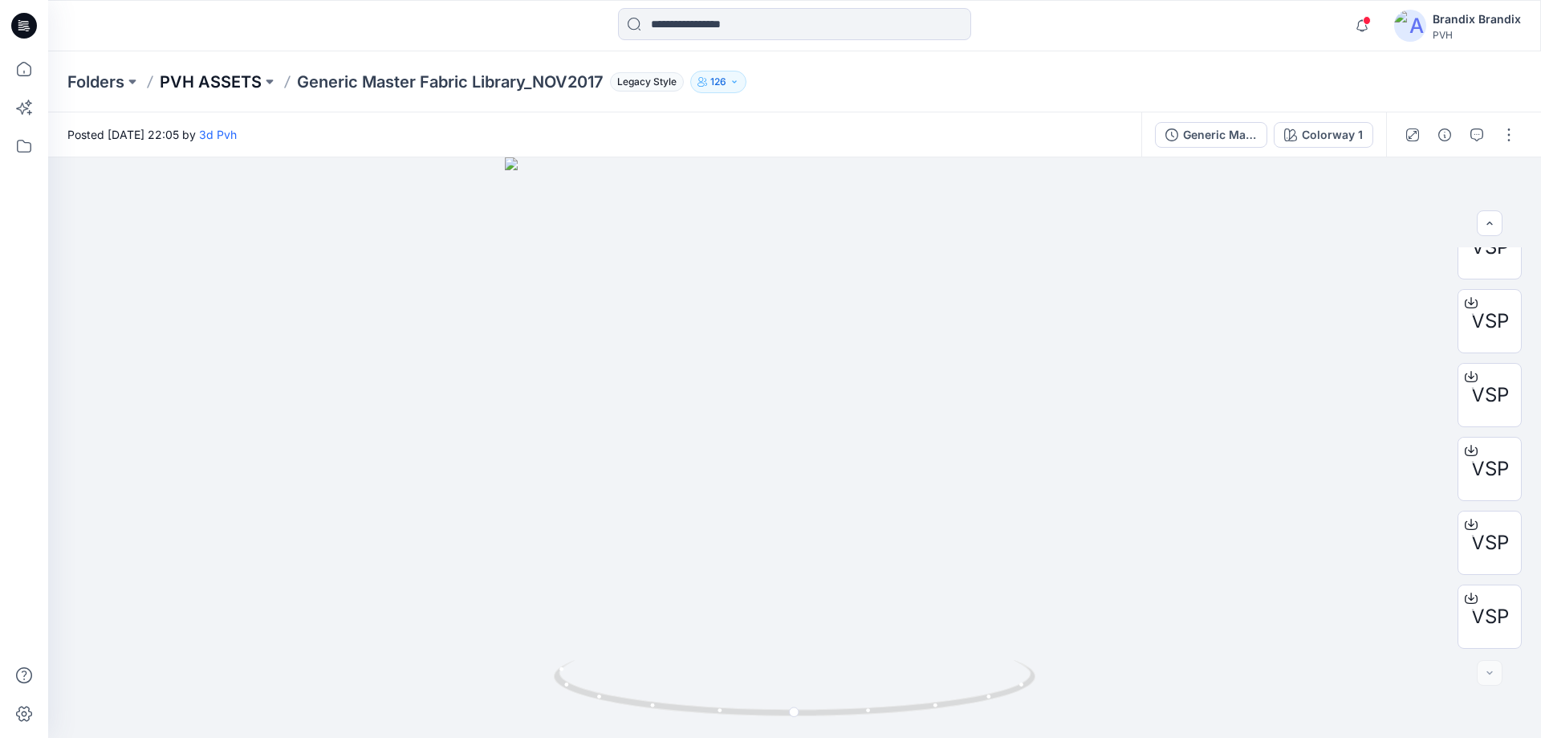
click at [195, 84] on p "PVH ASSETS" at bounding box center [211, 82] width 102 height 22
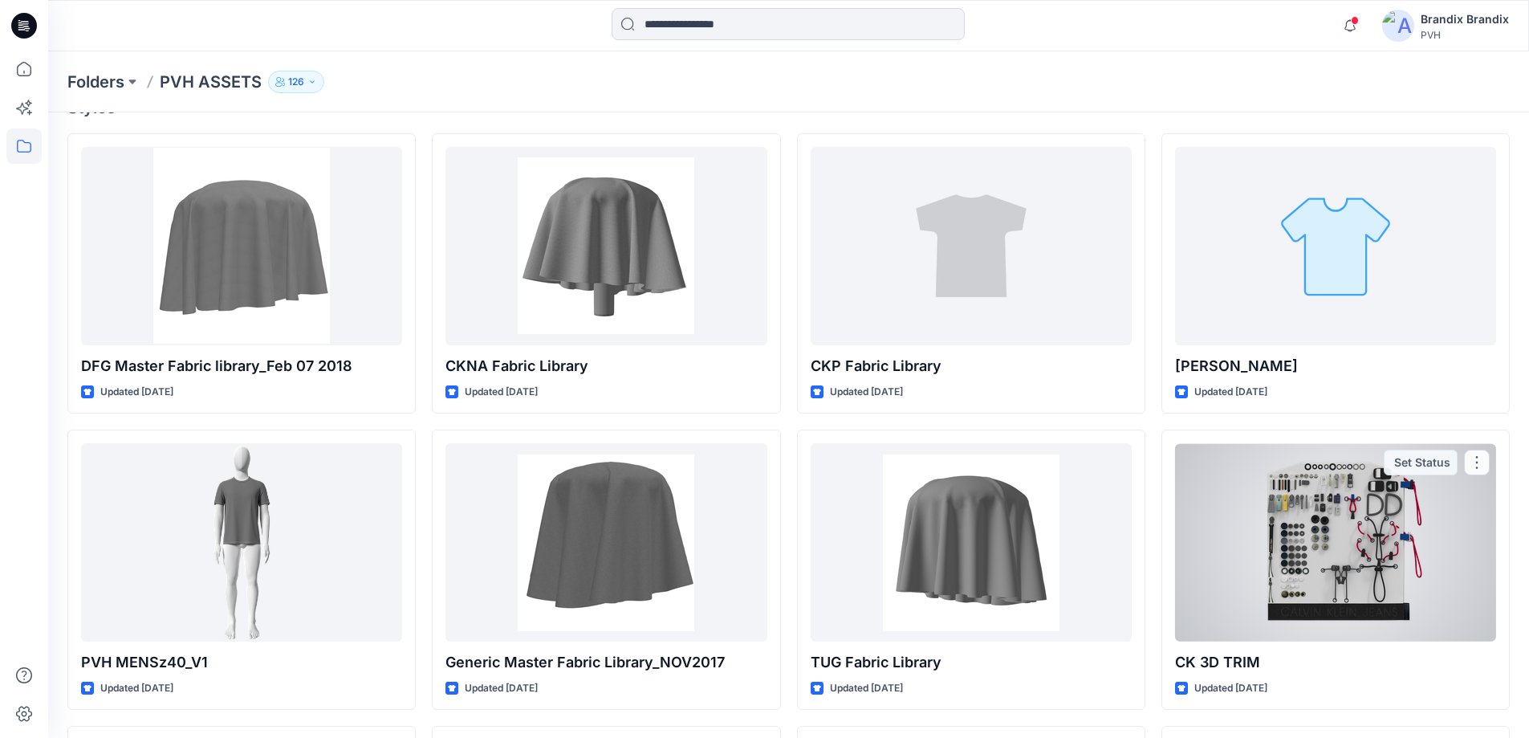
scroll to position [161, 0]
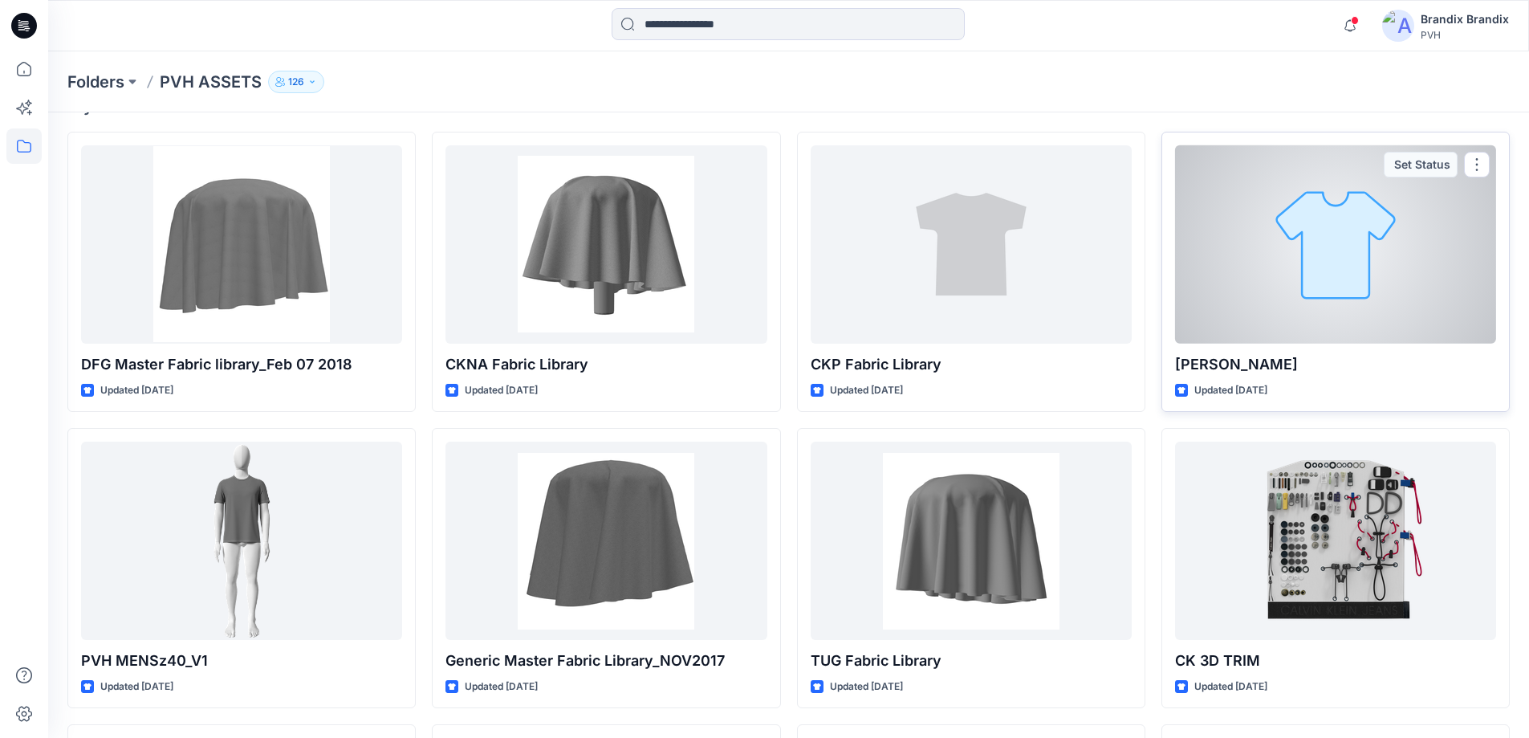
click at [1341, 347] on div "[PERSON_NAME] Updated [DATE] Set Status" at bounding box center [1335, 272] width 348 height 280
click at [1386, 233] on div at bounding box center [1335, 244] width 321 height 198
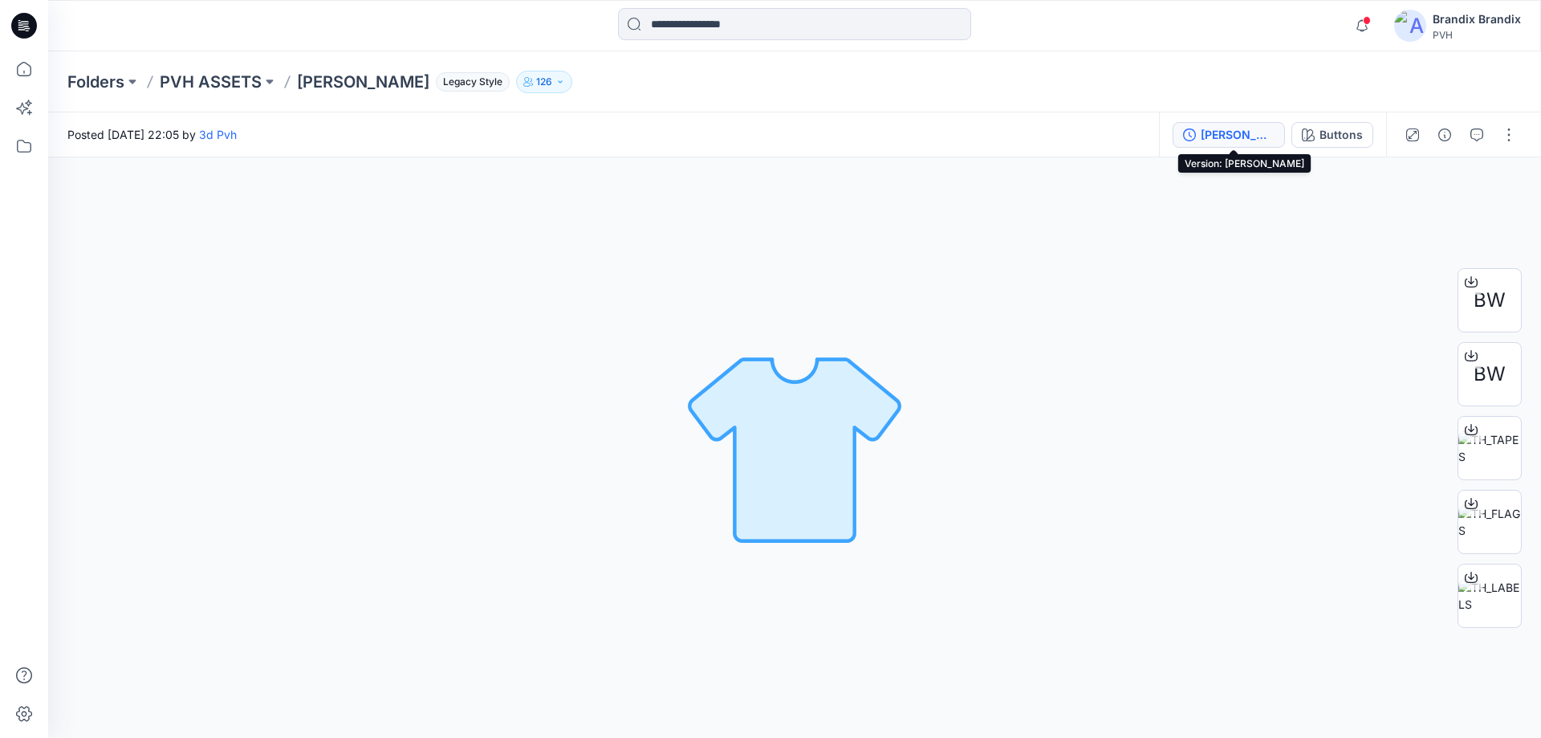
click at [1262, 130] on div "[PERSON_NAME]" at bounding box center [1238, 135] width 74 height 18
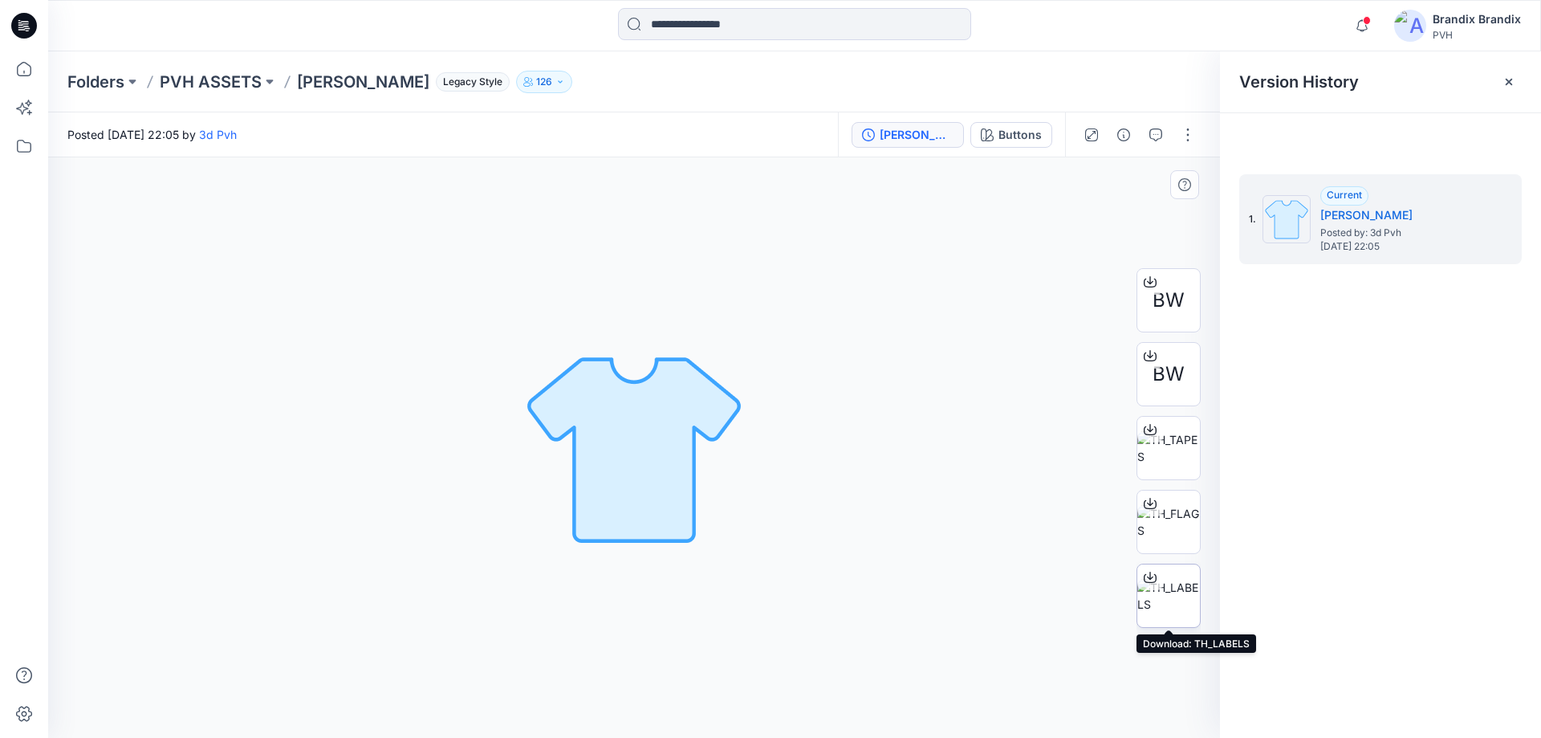
click at [1177, 597] on img at bounding box center [1168, 596] width 63 height 34
click at [205, 79] on p "PVH ASSETS" at bounding box center [211, 82] width 102 height 22
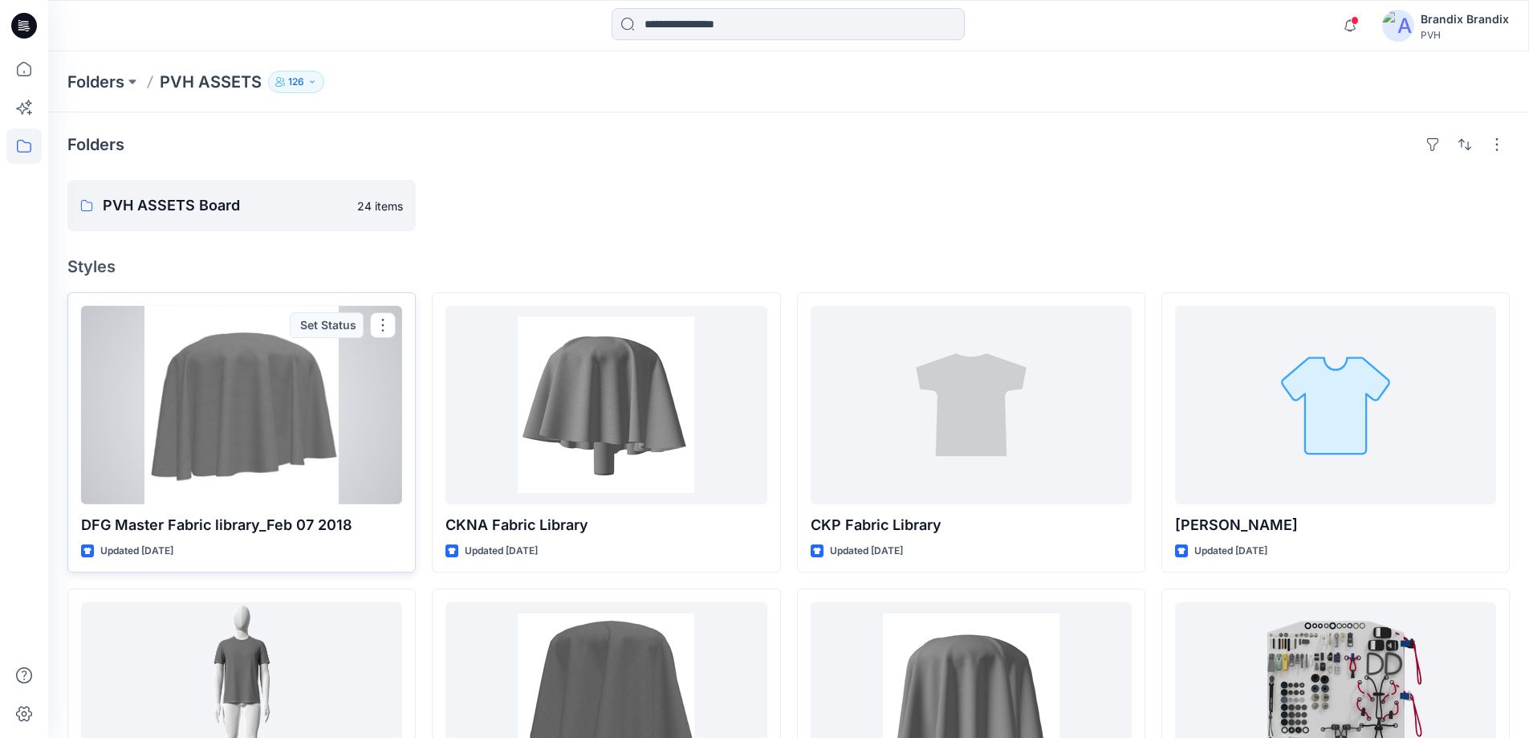
click at [368, 399] on div at bounding box center [241, 405] width 321 height 198
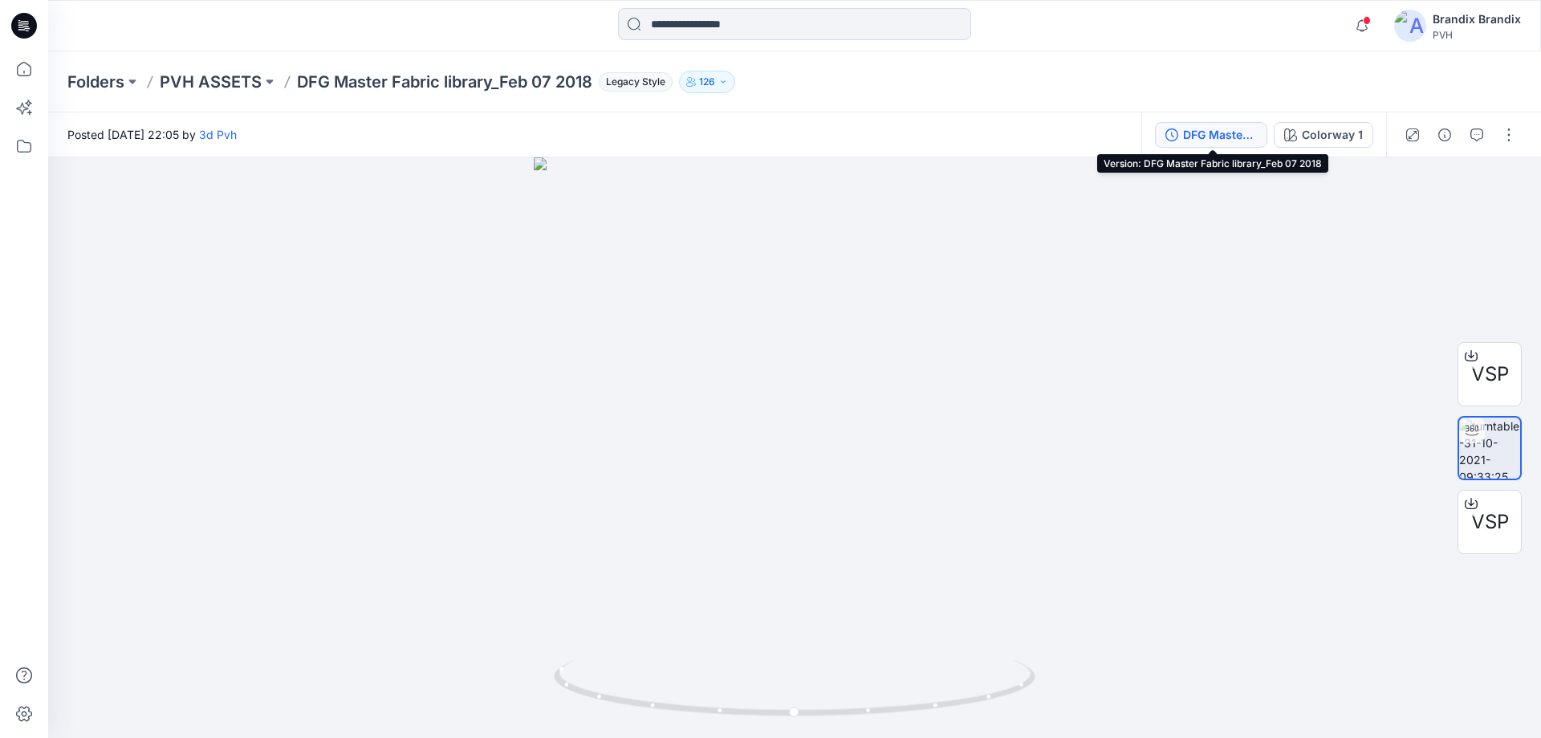
click at [1227, 130] on div "DFG Master Fabric library_Feb 07 2018" at bounding box center [1220, 135] width 74 height 18
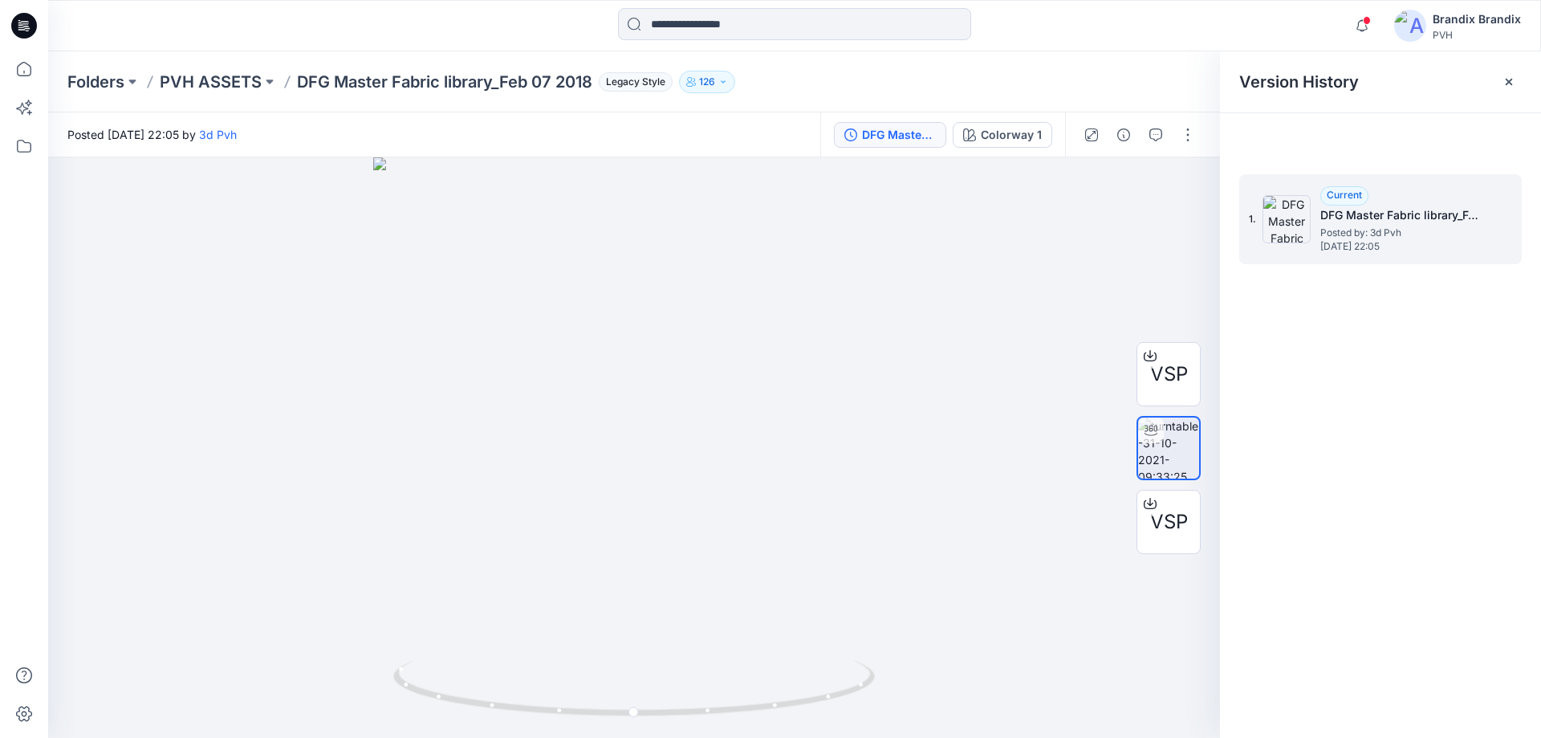
click at [1453, 228] on span "Posted by: 3d Pvh" at bounding box center [1400, 233] width 161 height 16
click at [1283, 230] on img at bounding box center [1286, 219] width 48 height 48
click at [1293, 213] on img at bounding box center [1286, 219] width 48 height 48
click at [1295, 212] on img at bounding box center [1286, 219] width 48 height 48
drag, startPoint x: 619, startPoint y: 371, endPoint x: 815, endPoint y: 249, distance: 231.4
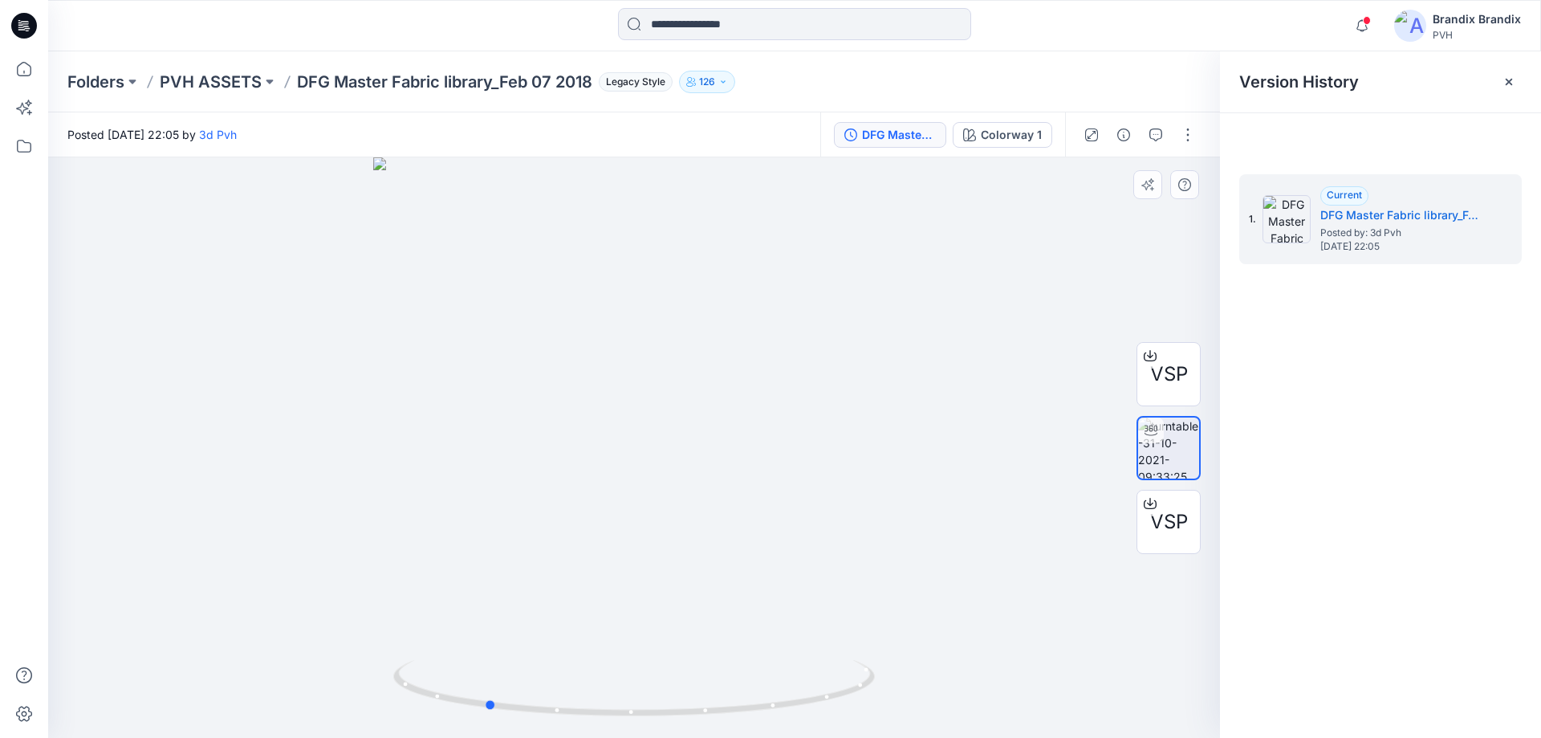
click at [817, 250] on div at bounding box center [634, 447] width 1172 height 580
click at [203, 86] on p "PVH ASSETS" at bounding box center [211, 82] width 102 height 22
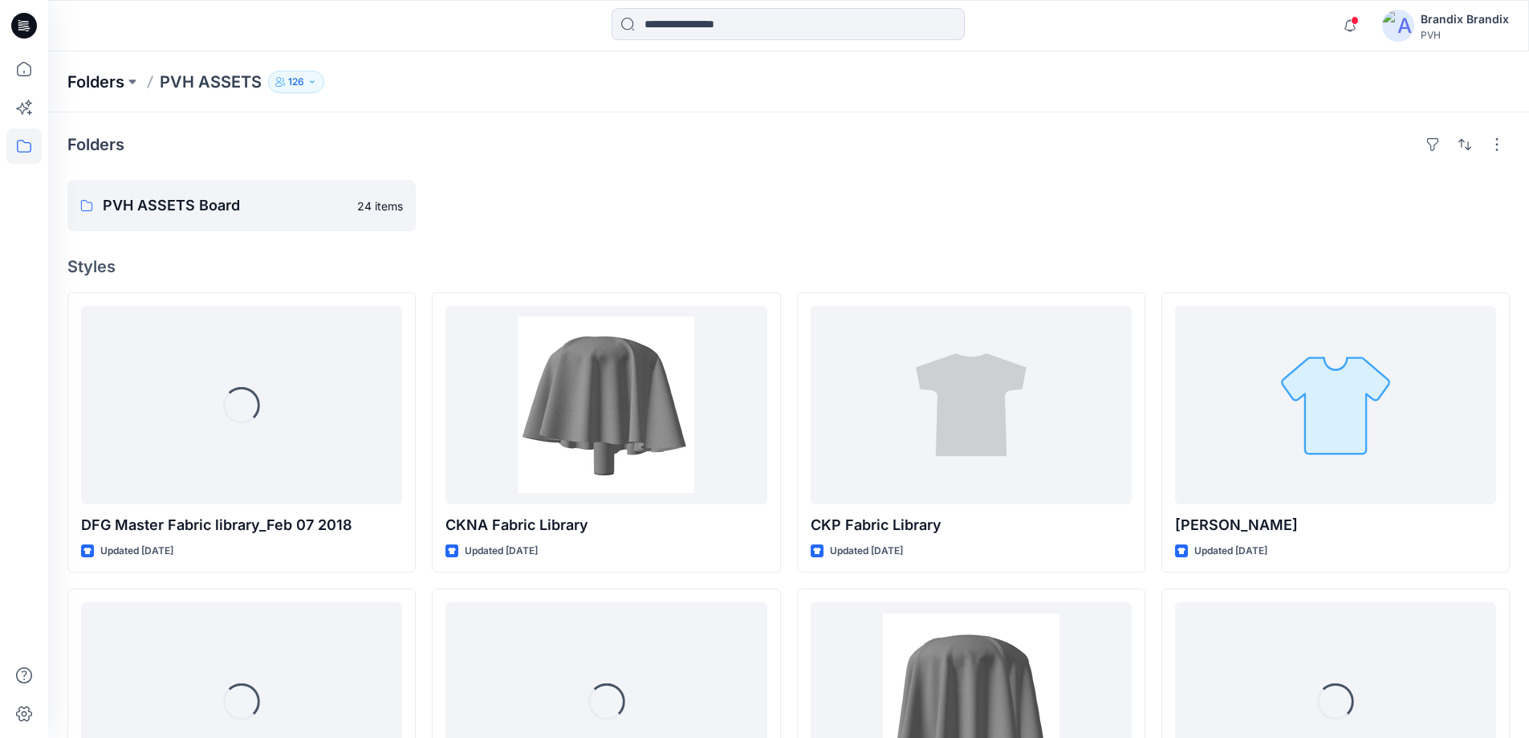
click at [107, 83] on p "Folders" at bounding box center [95, 82] width 57 height 22
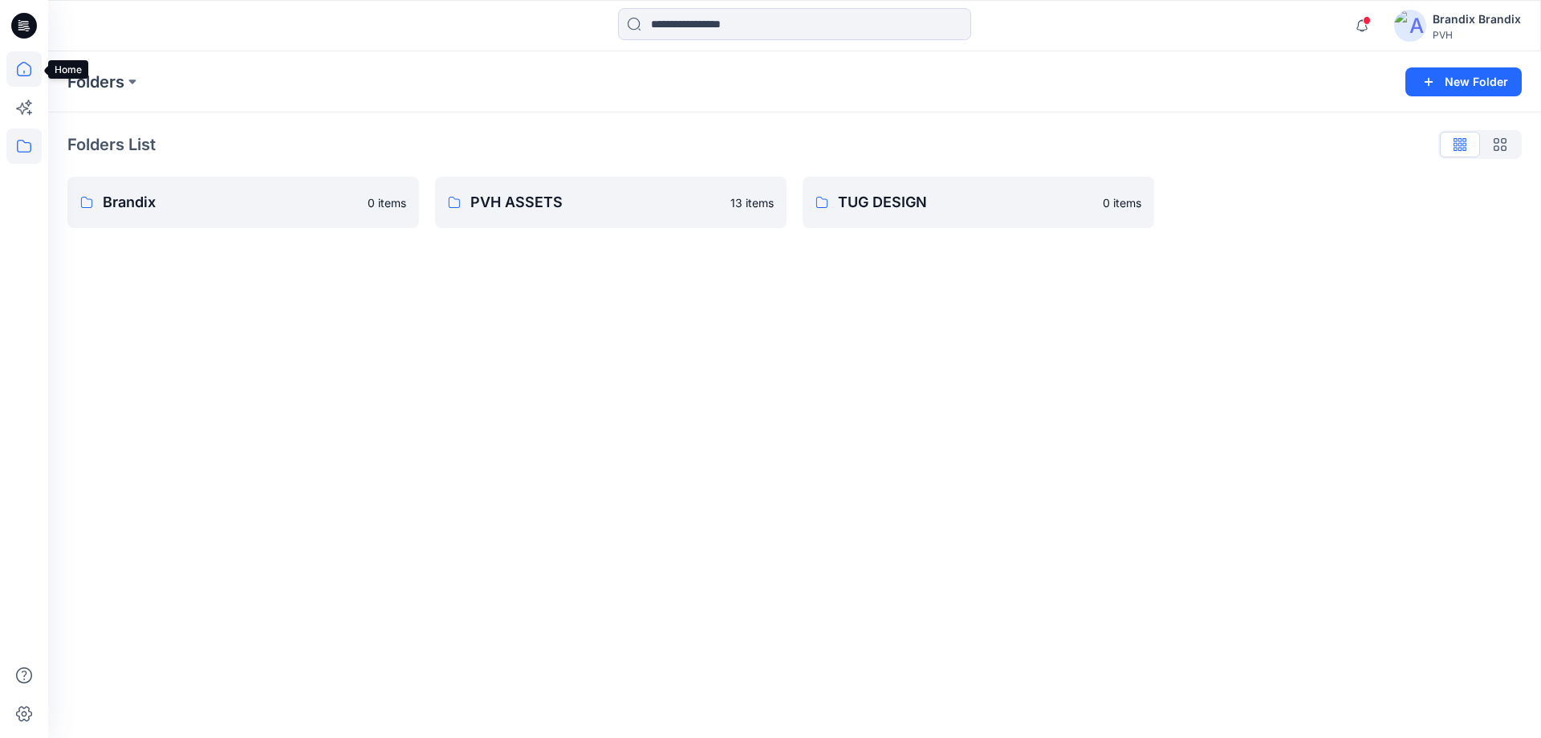
click at [18, 76] on icon at bounding box center [23, 68] width 35 height 35
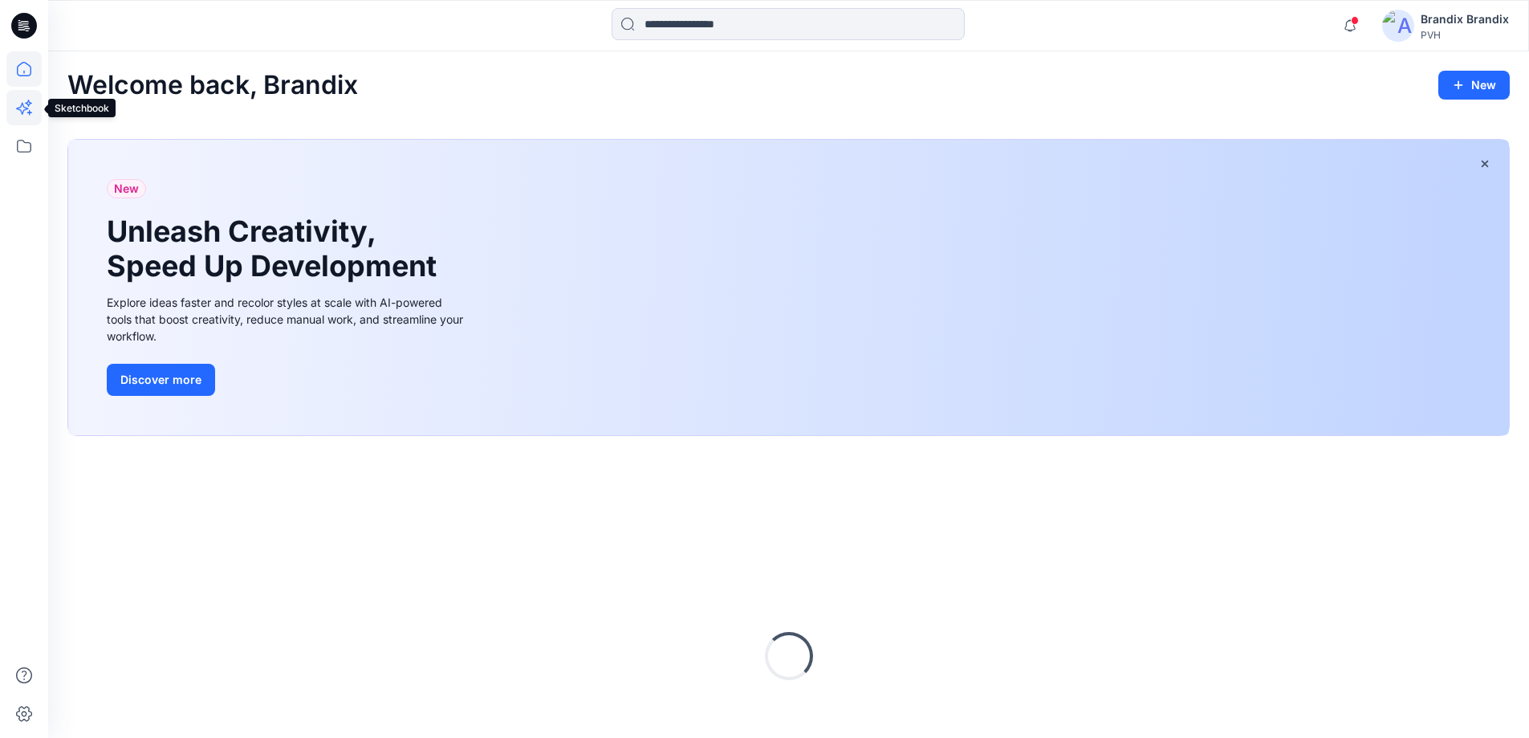
click at [25, 112] on icon at bounding box center [23, 107] width 35 height 35
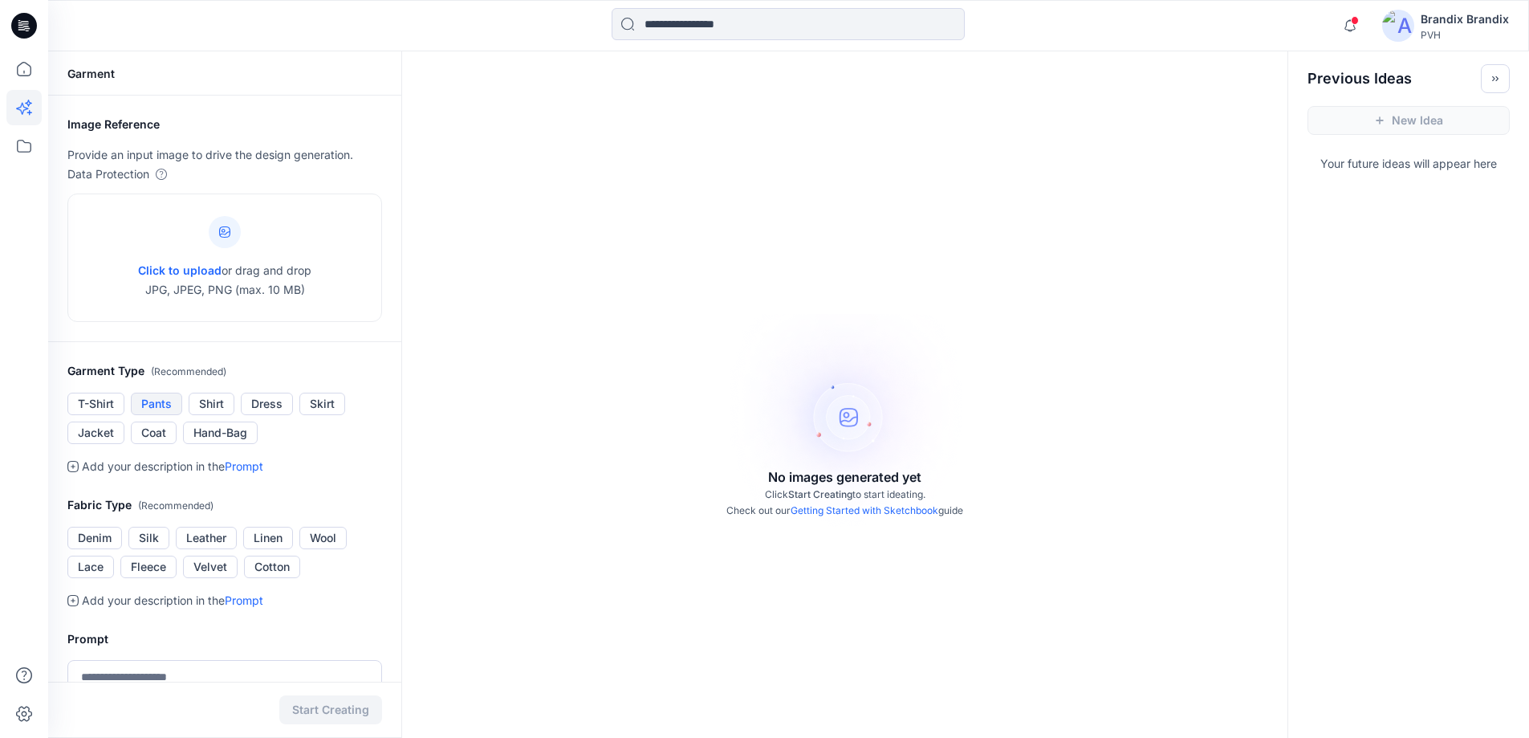
click at [140, 407] on button "Pants" at bounding box center [156, 403] width 51 height 22
click at [91, 539] on button "Denim" at bounding box center [94, 537] width 55 height 22
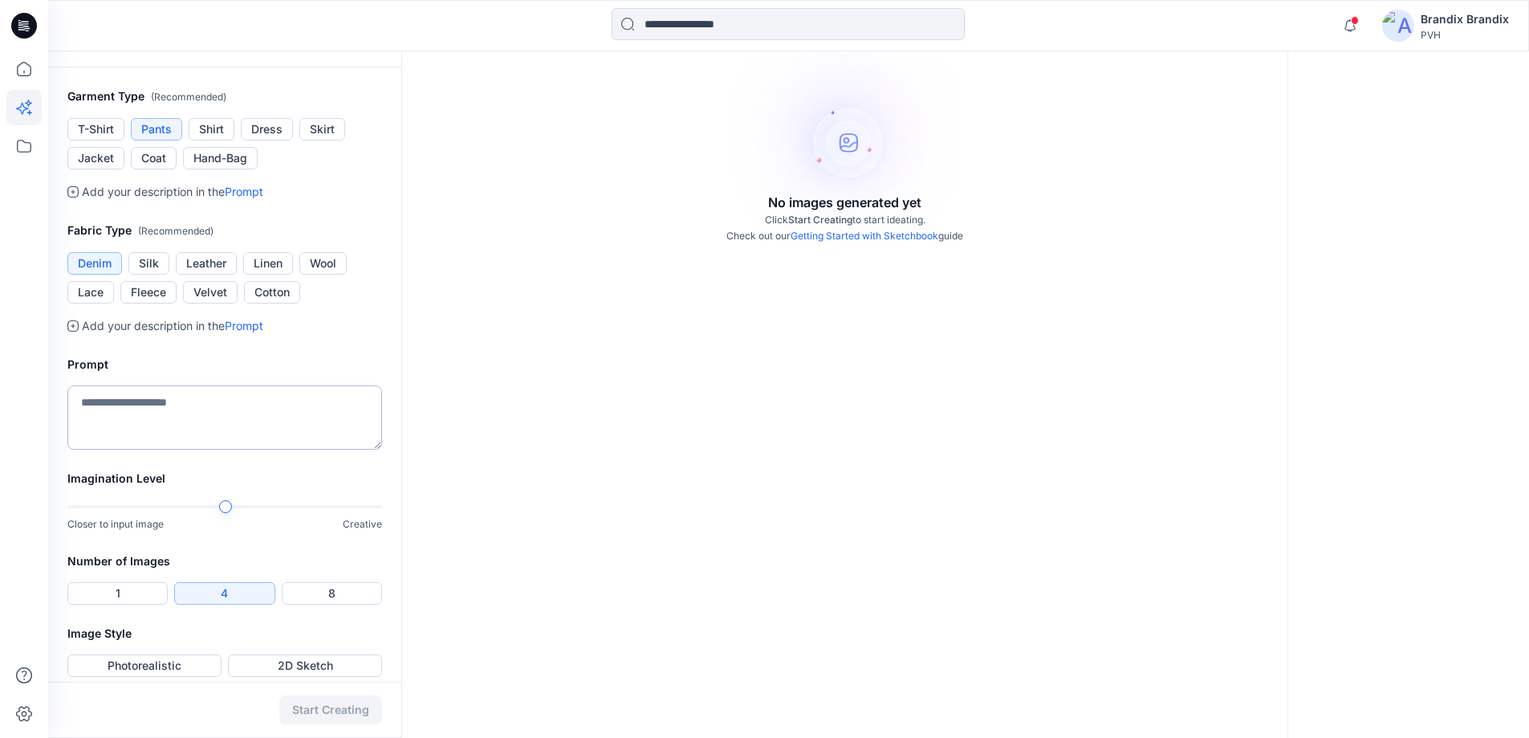
scroll to position [289, 0]
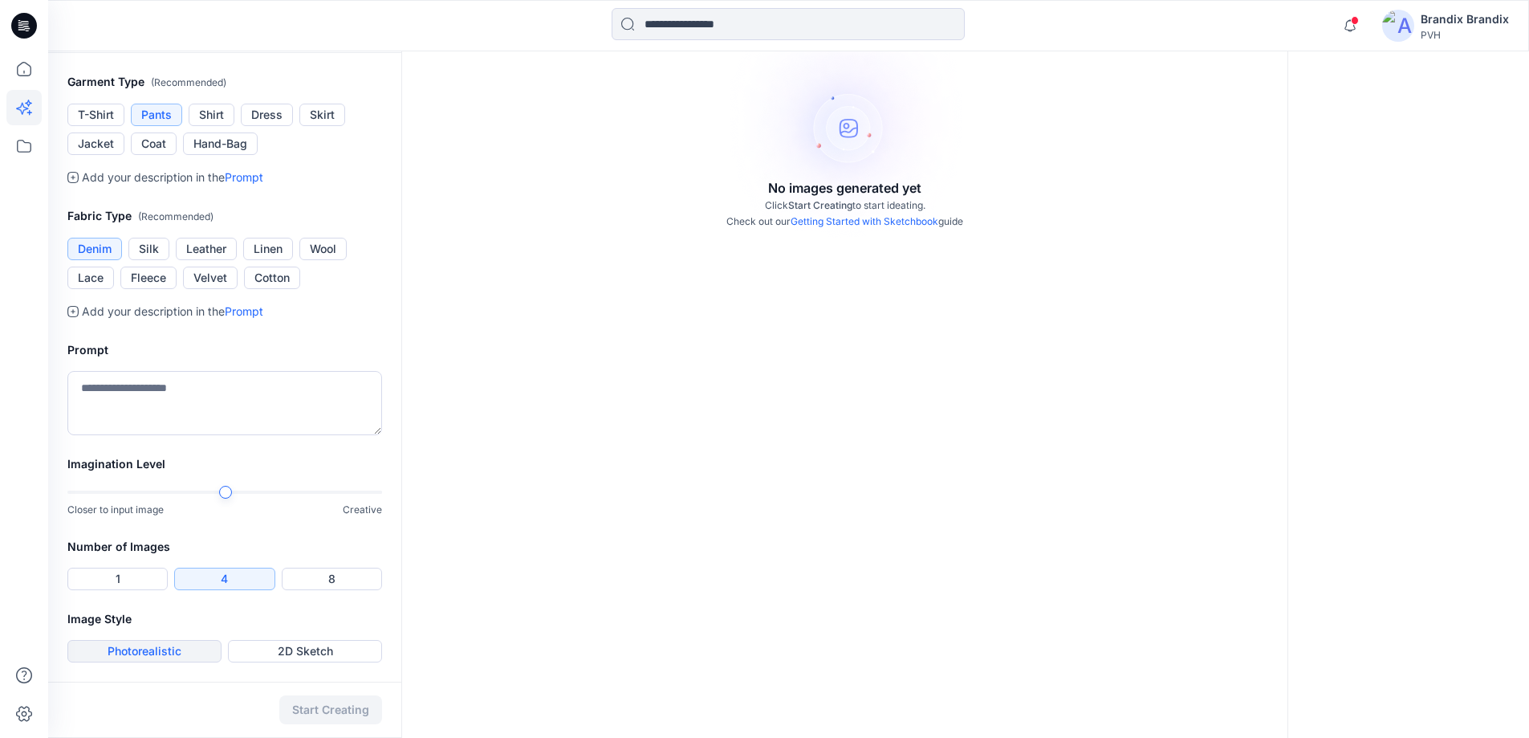
click at [179, 653] on button "Photorealistic" at bounding box center [144, 651] width 154 height 22
click at [321, 715] on div "Start Creating" at bounding box center [224, 709] width 353 height 56
click at [238, 403] on textarea at bounding box center [224, 403] width 315 height 64
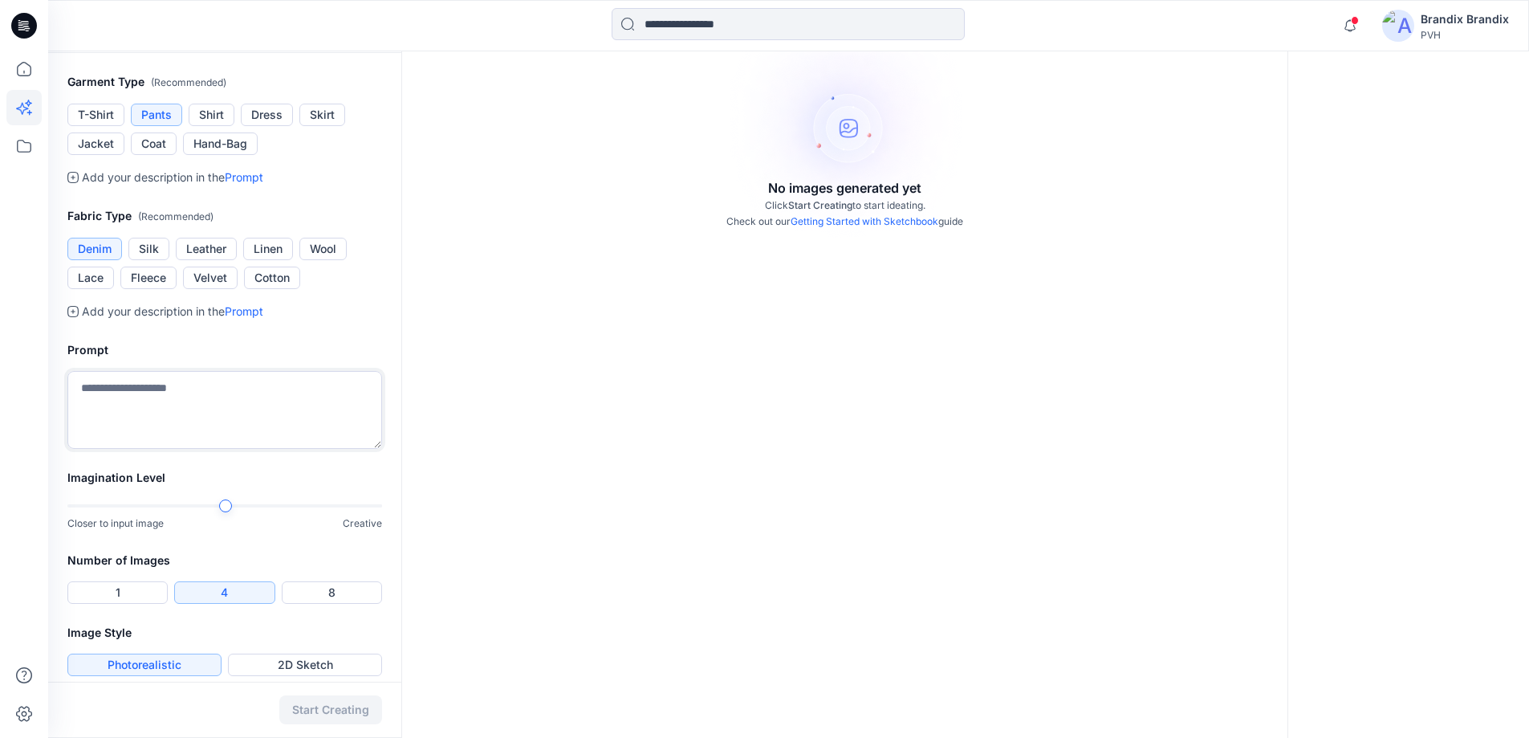
drag, startPoint x: 378, startPoint y: 430, endPoint x: 377, endPoint y: 444, distance: 13.7
click at [377, 444] on textarea at bounding box center [224, 410] width 315 height 78
click at [257, 308] on link "Prompt" at bounding box center [244, 311] width 39 height 14
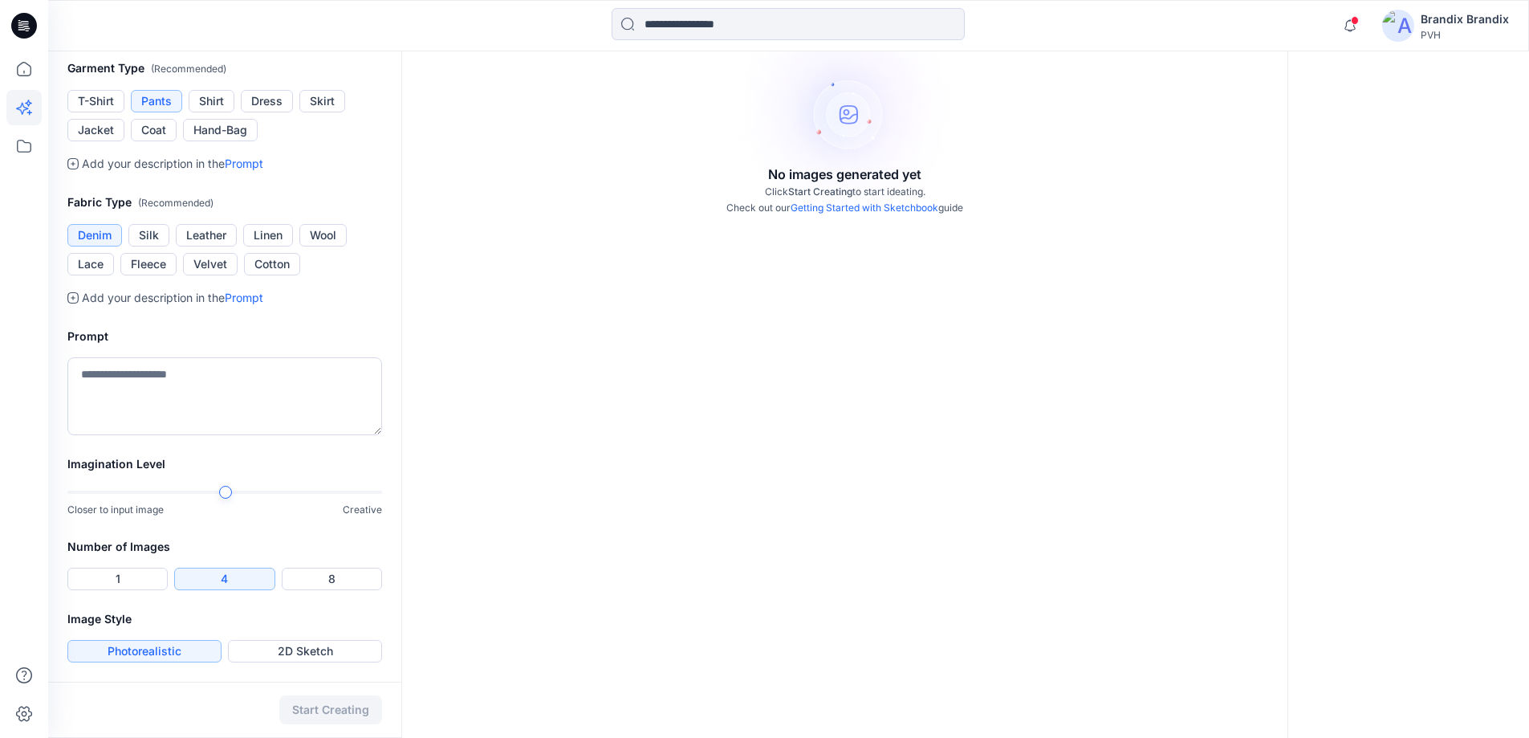
click at [196, 299] on p "Add your description in the Prompt" at bounding box center [172, 297] width 181 height 19
click at [66, 297] on div "Fabric Type ( Recommended ) Denim Silk Leather Linen Wool Lace Fleece Velvet Co…" at bounding box center [224, 250] width 353 height 115
click at [76, 298] on icon at bounding box center [72, 297] width 11 height 11
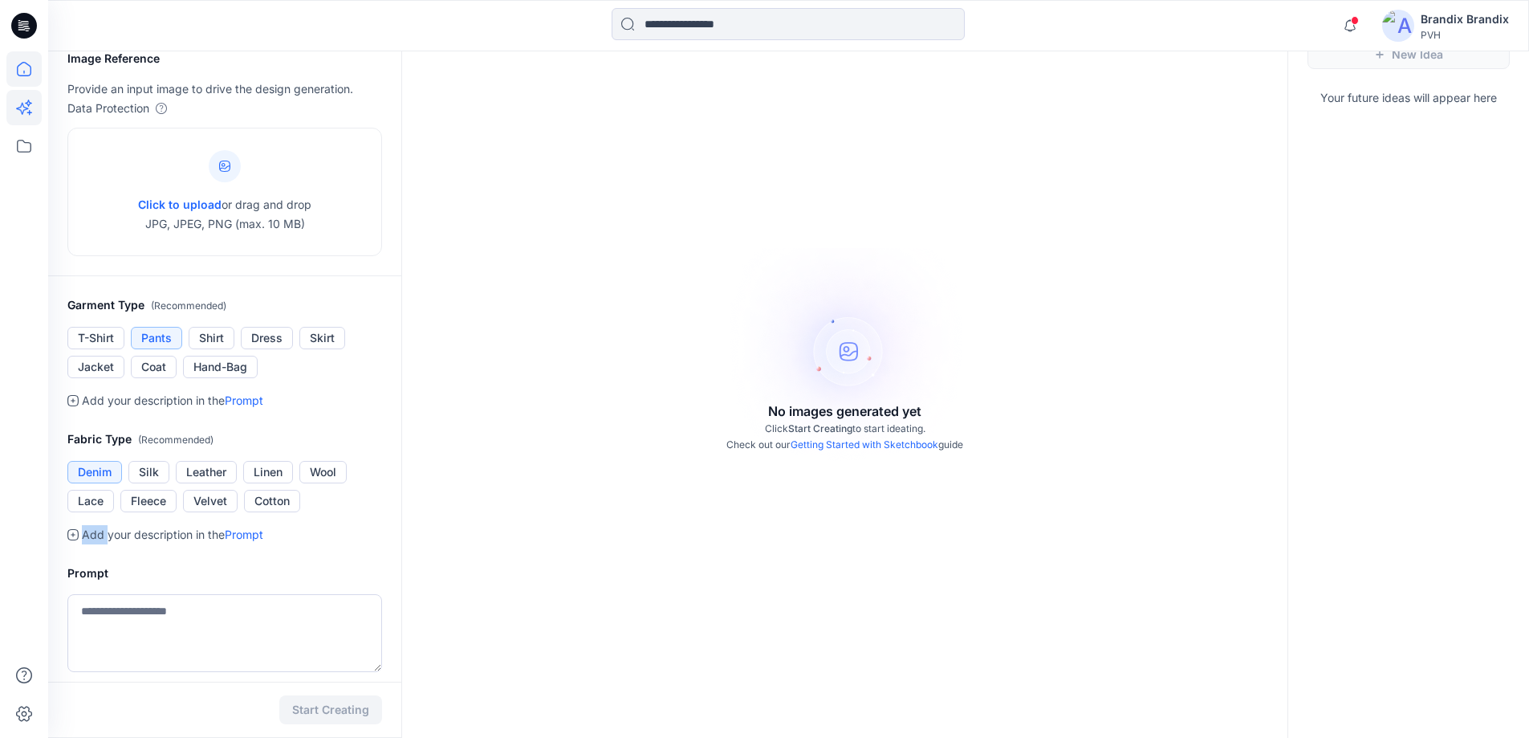
scroll to position [62, 0]
click at [18, 55] on icon at bounding box center [23, 68] width 35 height 35
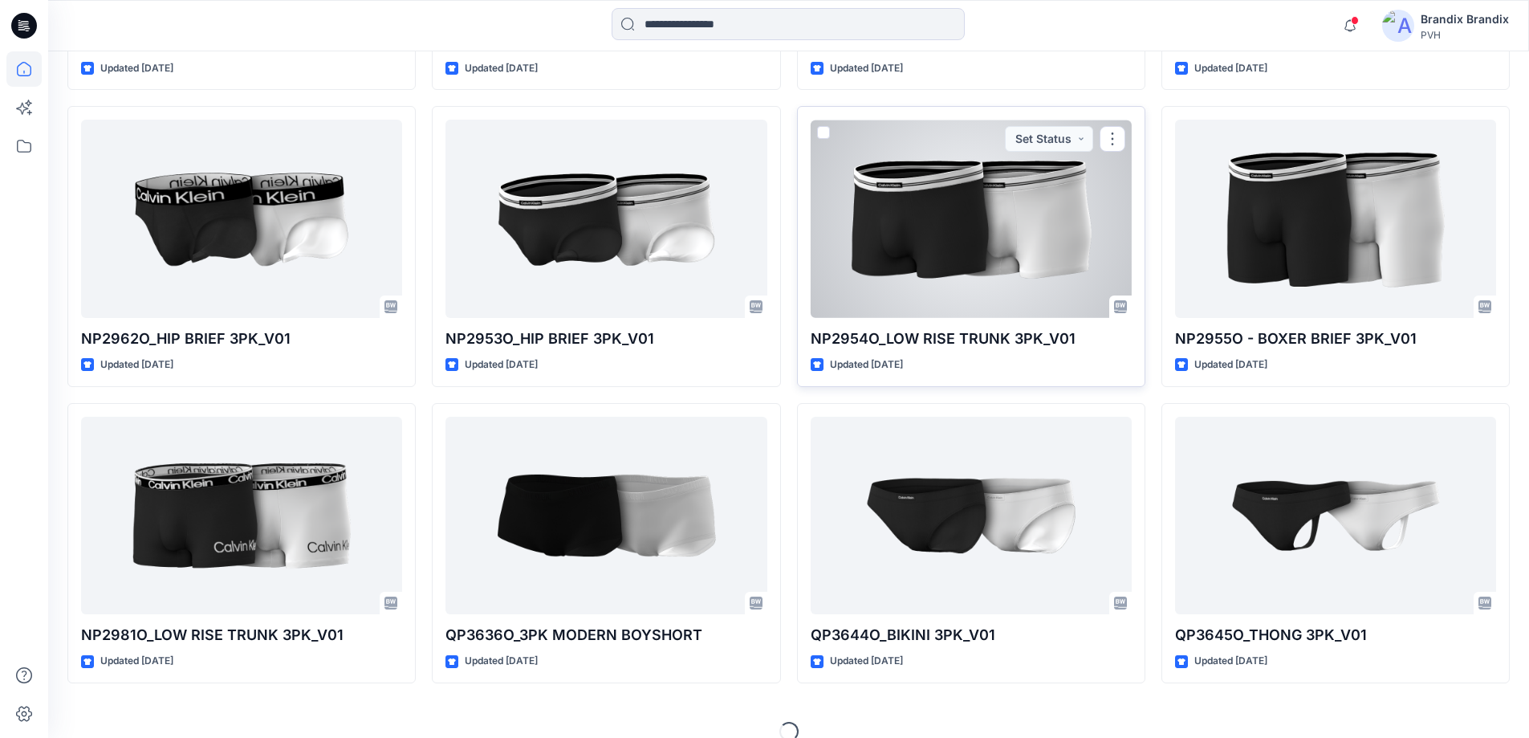
scroll to position [767, 0]
